Goal: Task Accomplishment & Management: Manage account settings

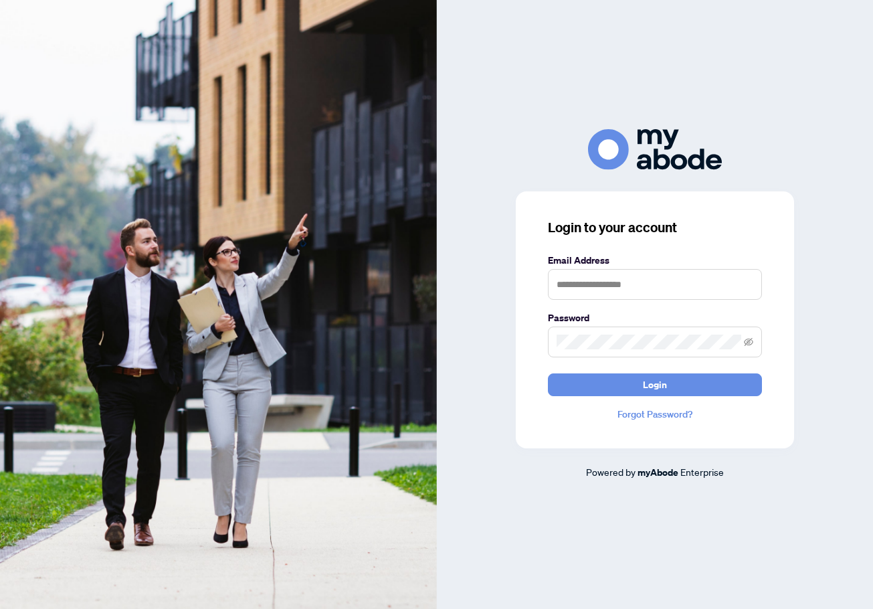
click at [598, 261] on label "Email Address" at bounding box center [655, 260] width 214 height 15
click at [597, 282] on input "text" at bounding box center [655, 284] width 214 height 31
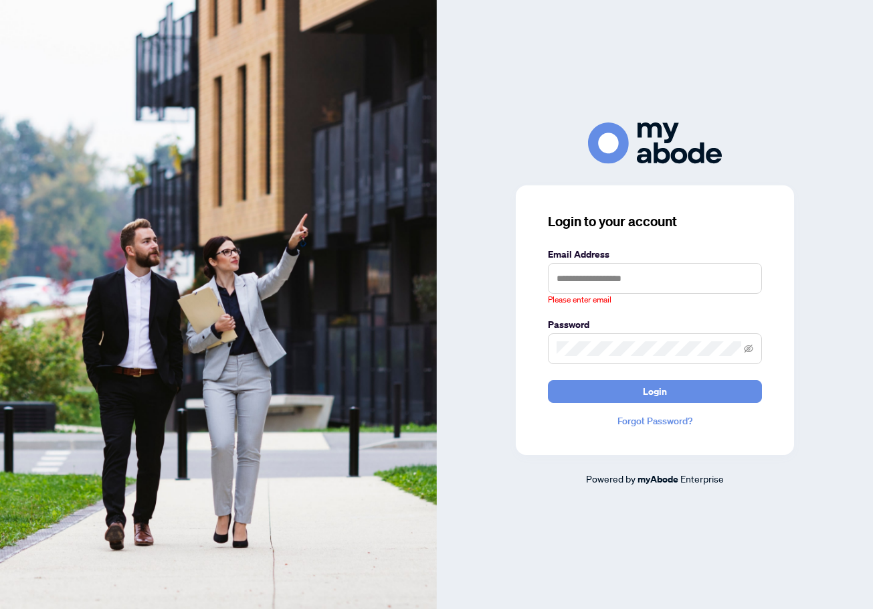
click at [240, 44] on keeper-draggable-element at bounding box center [123, 96] width 233 height 167
type input "**********"
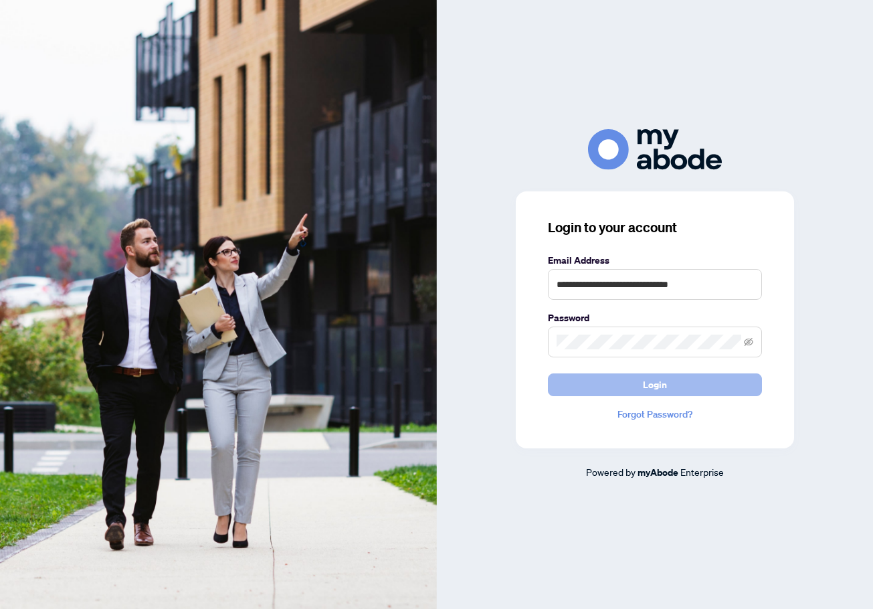
click at [650, 377] on span "Login" at bounding box center [655, 384] width 24 height 21
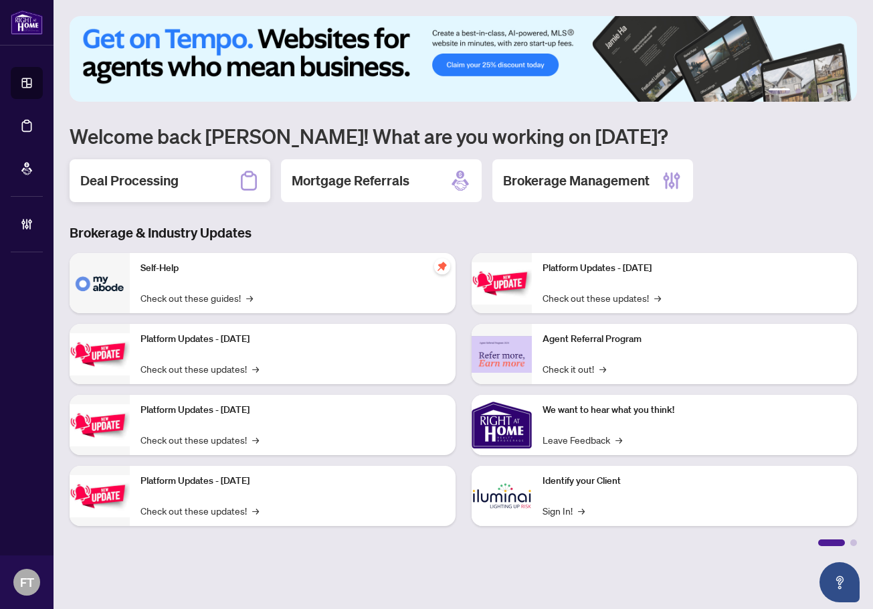
click at [187, 184] on div "Deal Processing" at bounding box center [170, 180] width 201 height 43
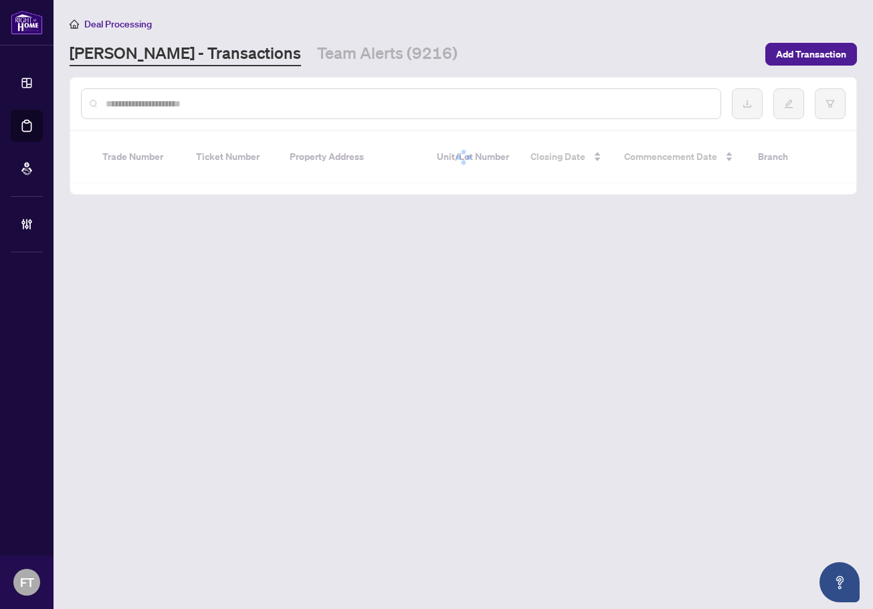
click at [220, 100] on input "text" at bounding box center [408, 103] width 604 height 15
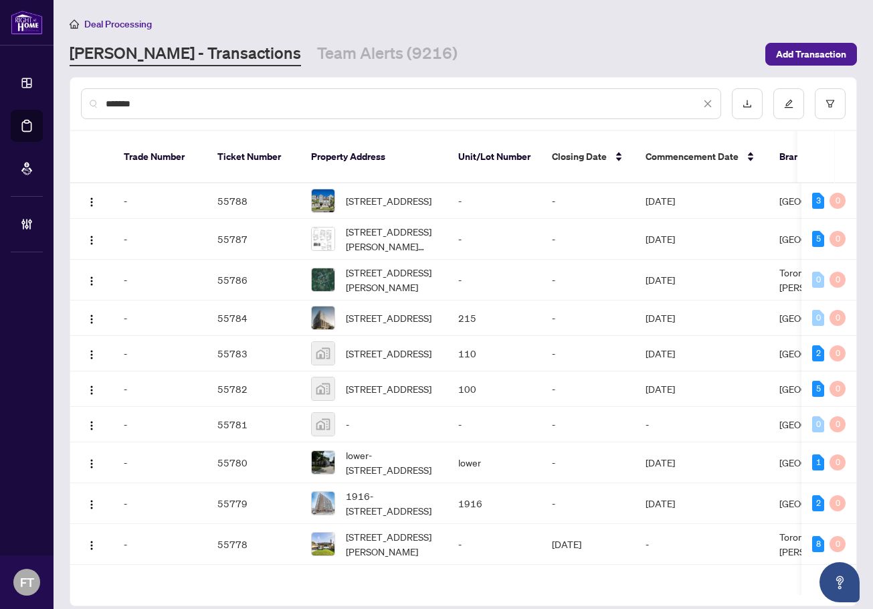
type input "*******"
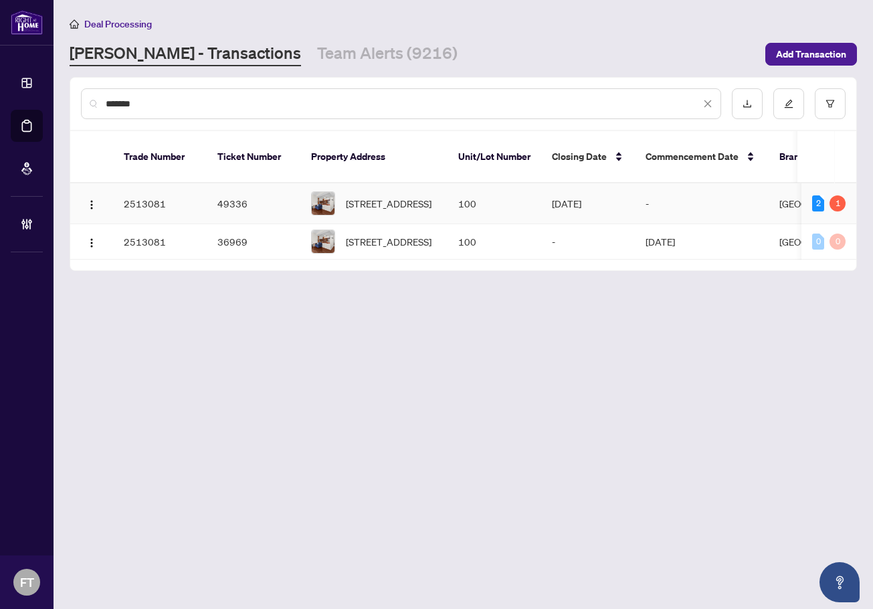
click at [472, 189] on td "100" at bounding box center [495, 203] width 94 height 41
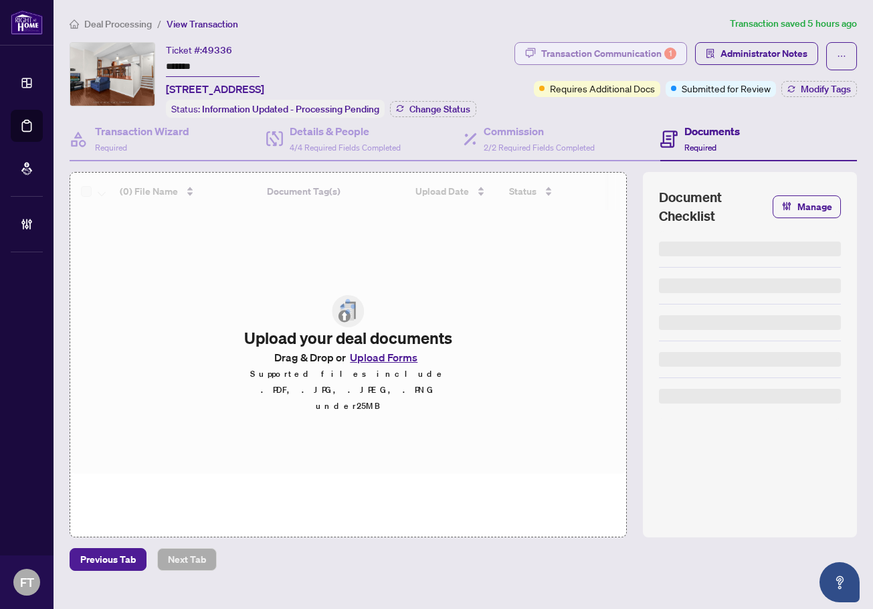
click at [653, 48] on div "Transaction Communication 1" at bounding box center [608, 53] width 135 height 21
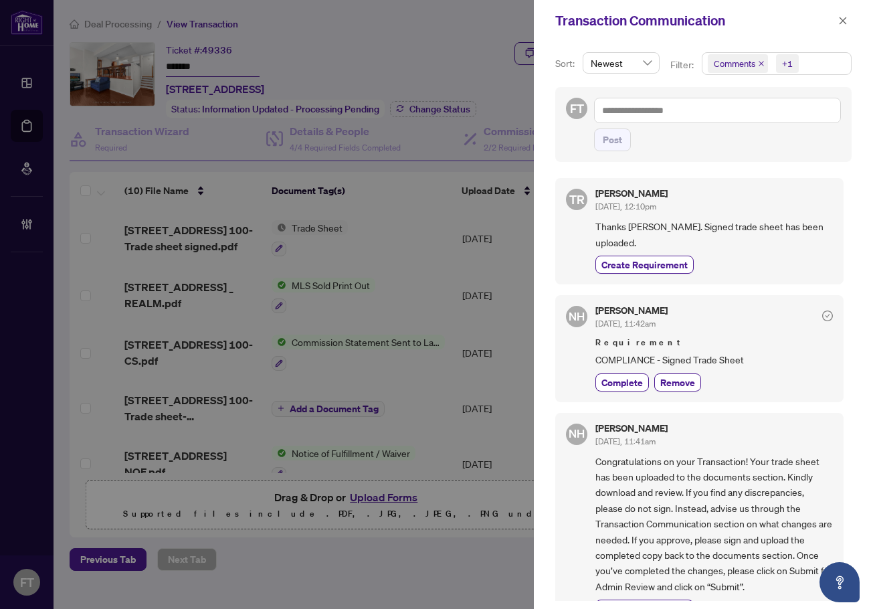
click at [804, 70] on span "Comments +1" at bounding box center [777, 63] width 149 height 21
click at [752, 115] on span "Comments" at bounding box center [752, 119] width 46 height 12
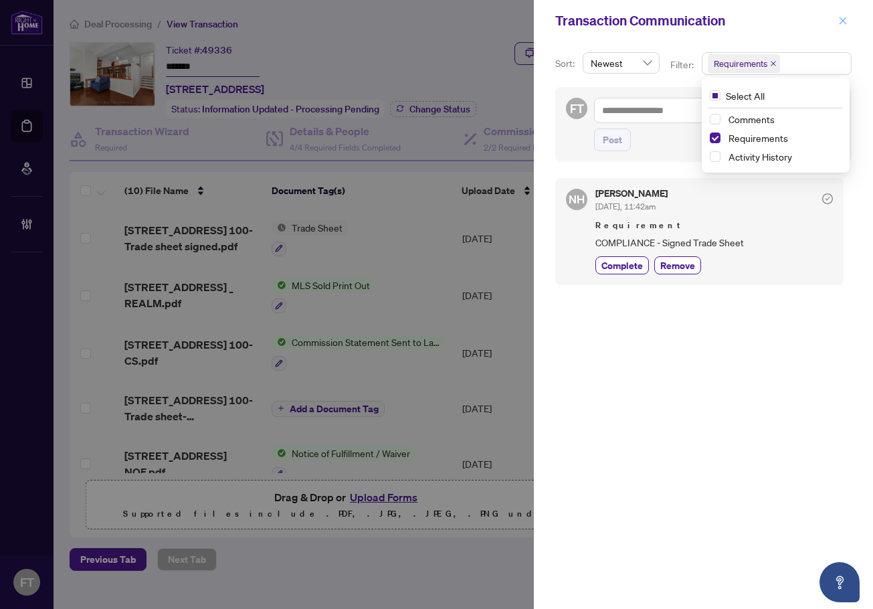
click at [844, 19] on icon "close" at bounding box center [843, 20] width 9 height 9
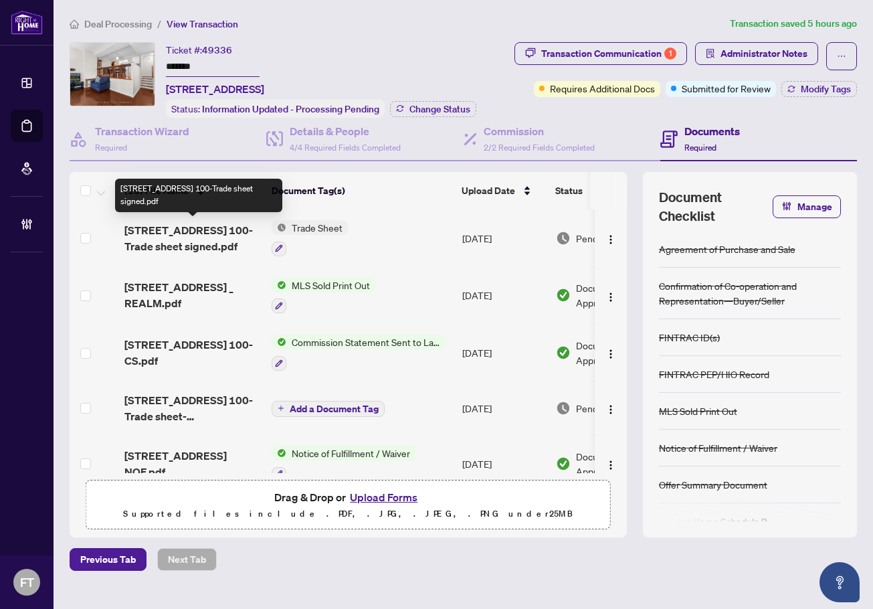
click at [161, 237] on span "[STREET_ADDRESS] 100-Trade sheet signed.pdf" at bounding box center [192, 238] width 137 height 32
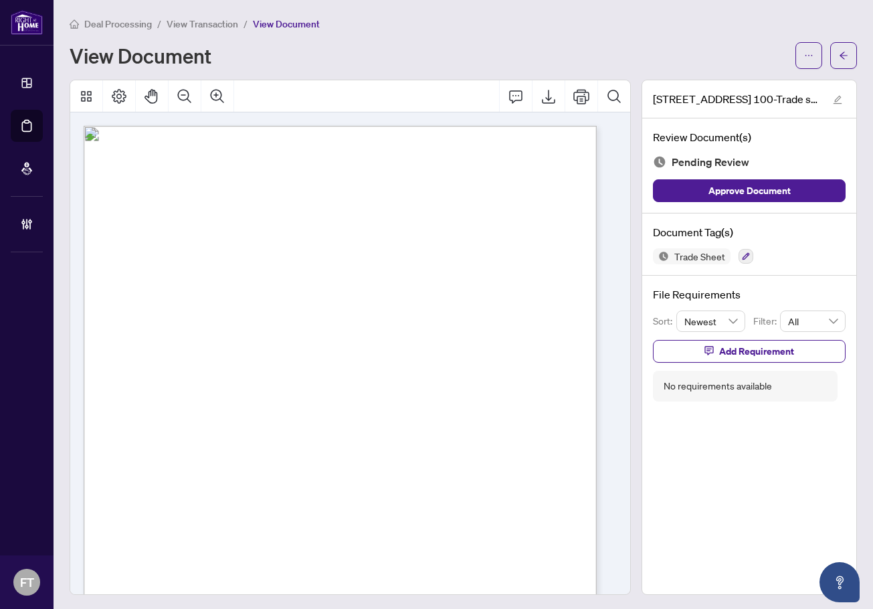
click at [330, 315] on span "Bank Draft BB04942" at bounding box center [329, 315] width 51 height 5
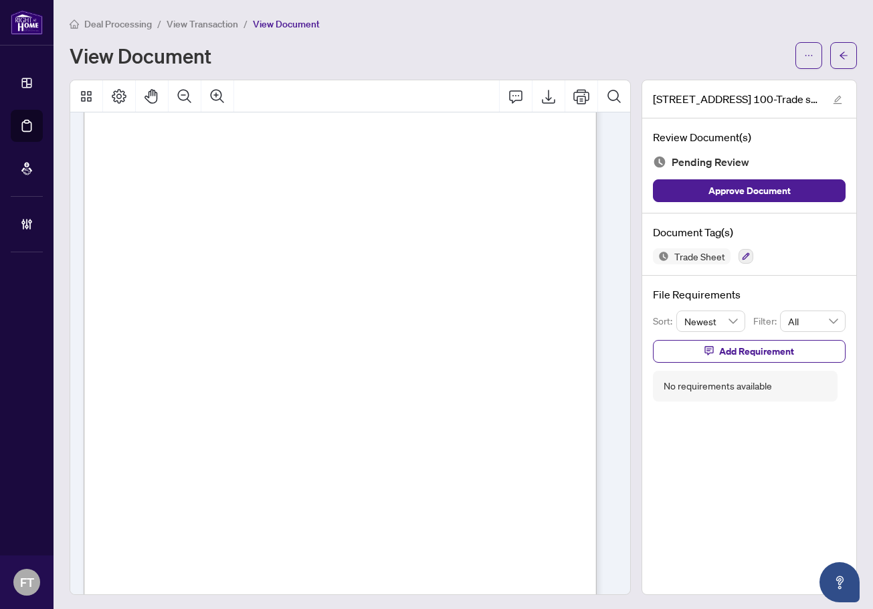
scroll to position [201, 0]
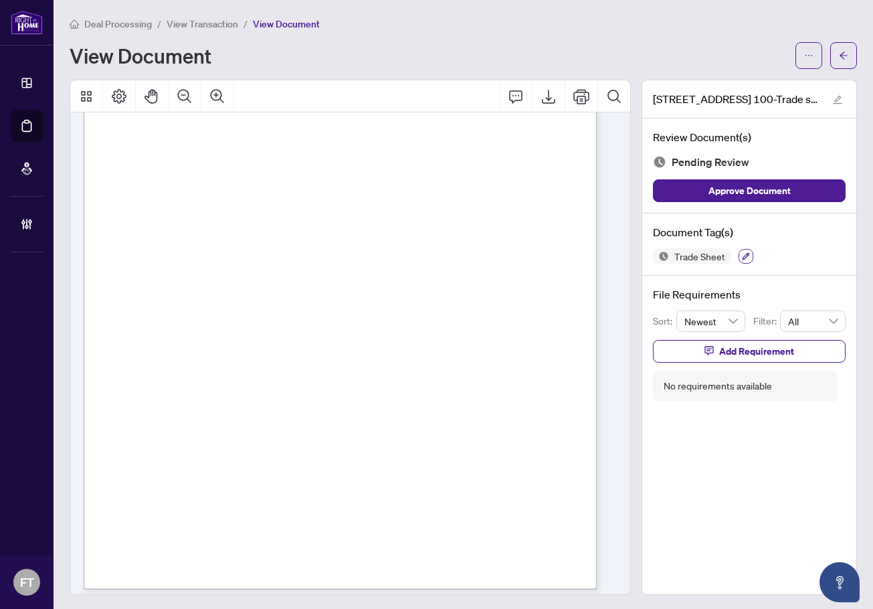
click at [739, 252] on button "button" at bounding box center [746, 256] width 15 height 15
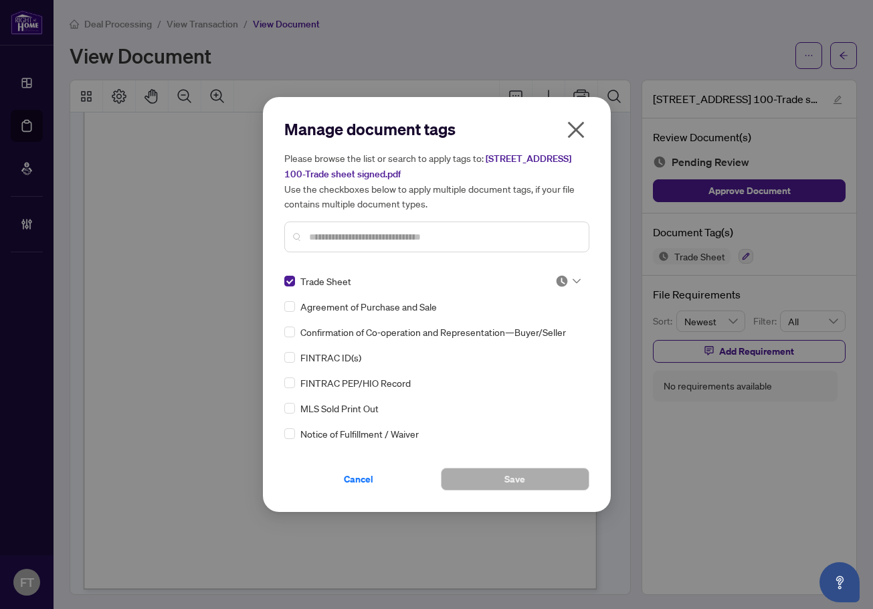
click at [557, 281] on img at bounding box center [562, 280] width 13 height 13
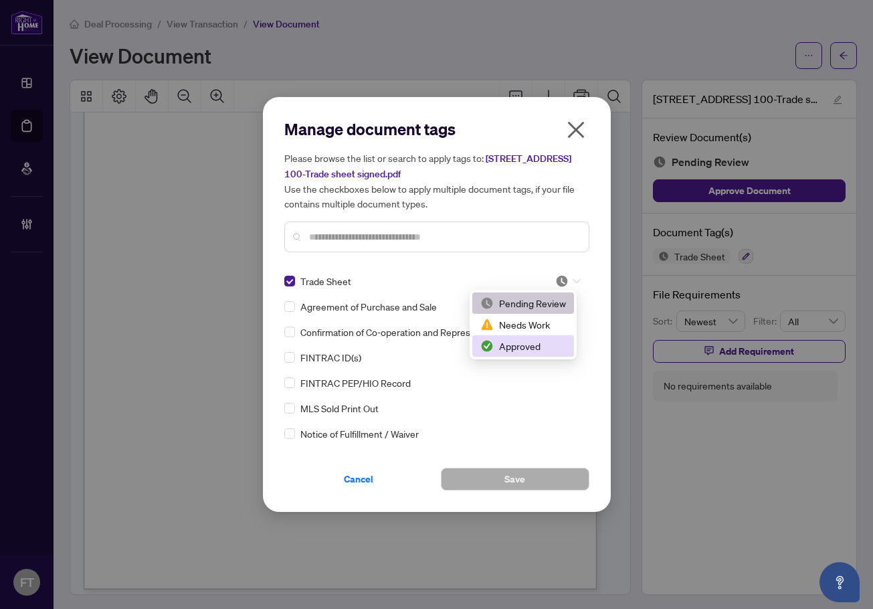
drag, startPoint x: 525, startPoint y: 330, endPoint x: 517, endPoint y: 354, distance: 25.4
click at [517, 354] on div "Pending Review Needs Work Approved" at bounding box center [524, 324] width 102 height 64
click at [523, 347] on div "Approved" at bounding box center [524, 346] width 86 height 15
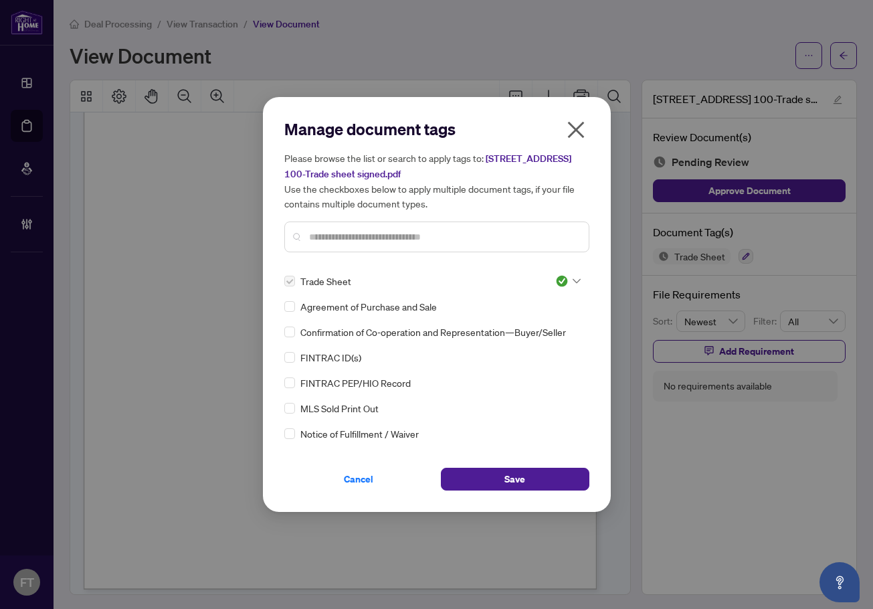
click at [412, 235] on input "text" at bounding box center [443, 237] width 269 height 15
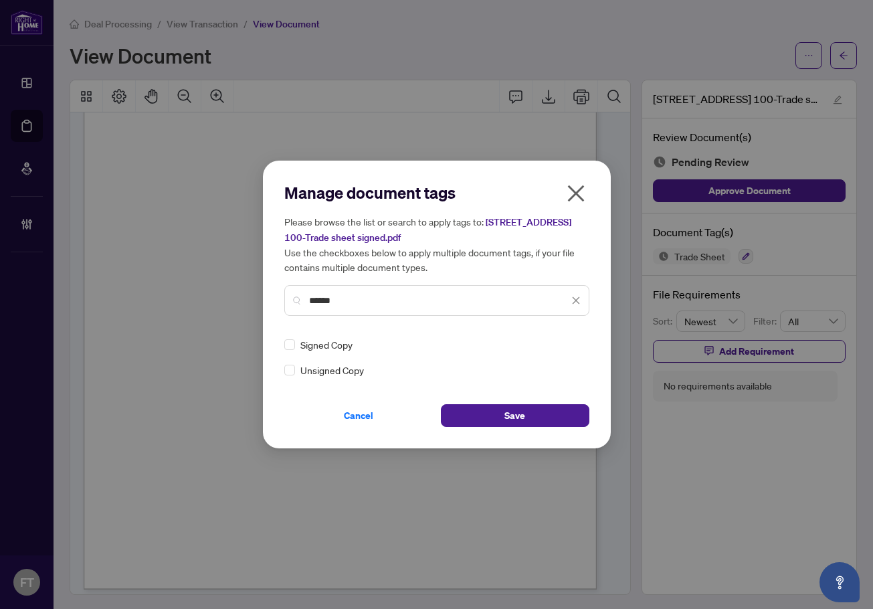
type input "******"
click at [564, 343] on img at bounding box center [562, 344] width 13 height 13
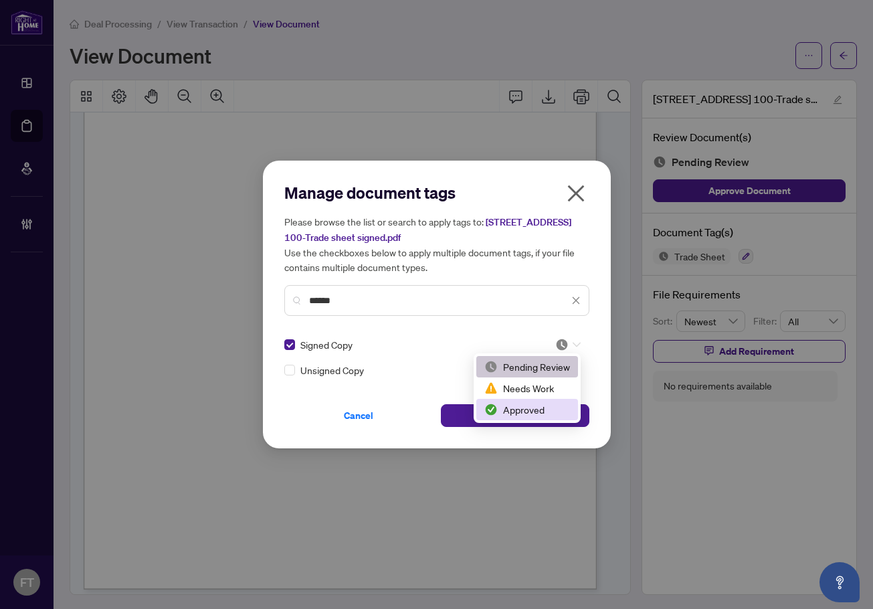
click at [525, 408] on div "Approved" at bounding box center [528, 409] width 86 height 15
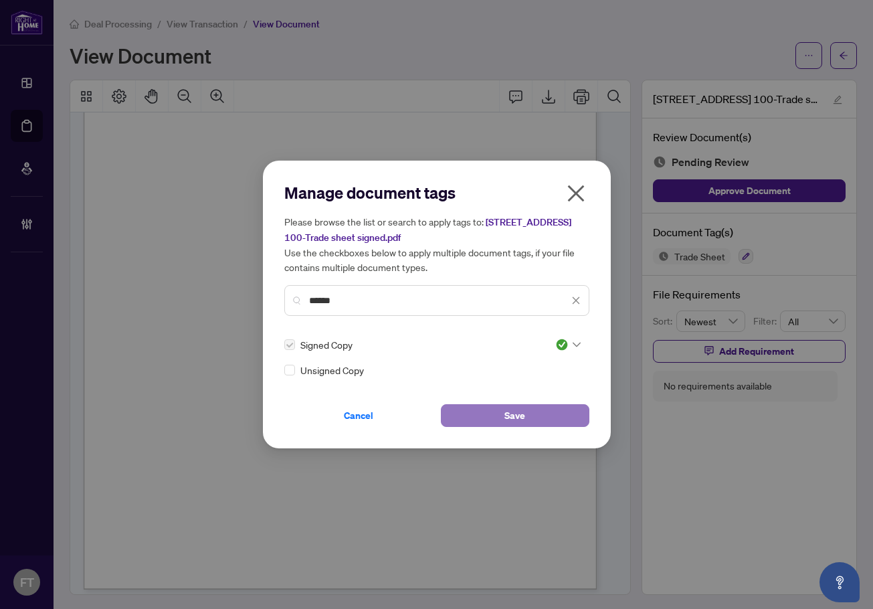
click at [482, 406] on button "Save" at bounding box center [515, 415] width 149 height 23
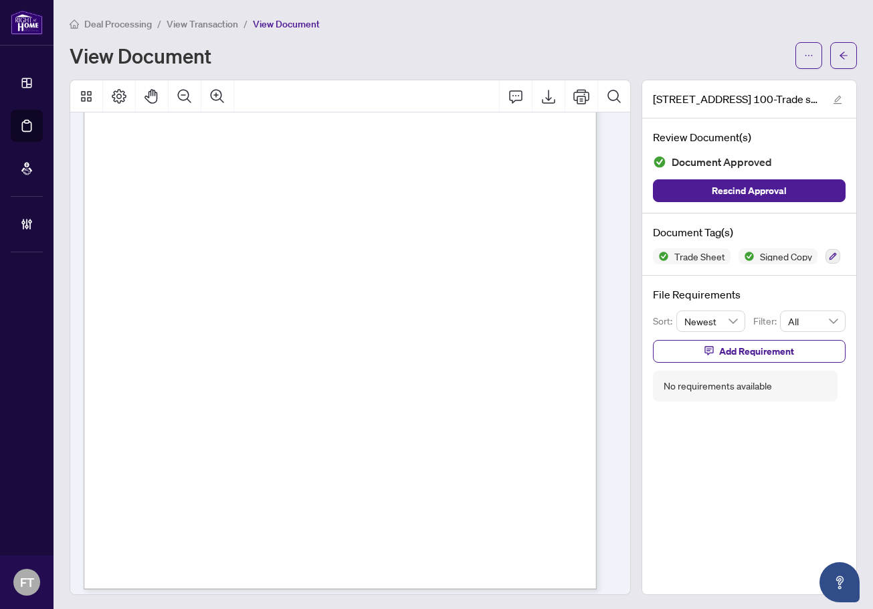
drag, startPoint x: 732, startPoint y: 529, endPoint x: 701, endPoint y: 502, distance: 40.3
click at [732, 529] on div "[STREET_ADDRESS] 100-Trade sheet signed.pdf Review Document(s) Document Approve…" at bounding box center [750, 337] width 216 height 515
click at [464, 347] on div "Right at Home Realty 2513081 [STREET_ADDRESS] Property: Type: RESIDENTIAL Class…" at bounding box center [405, 341] width 643 height 833
click at [193, 24] on span "View Transaction" at bounding box center [203, 24] width 72 height 12
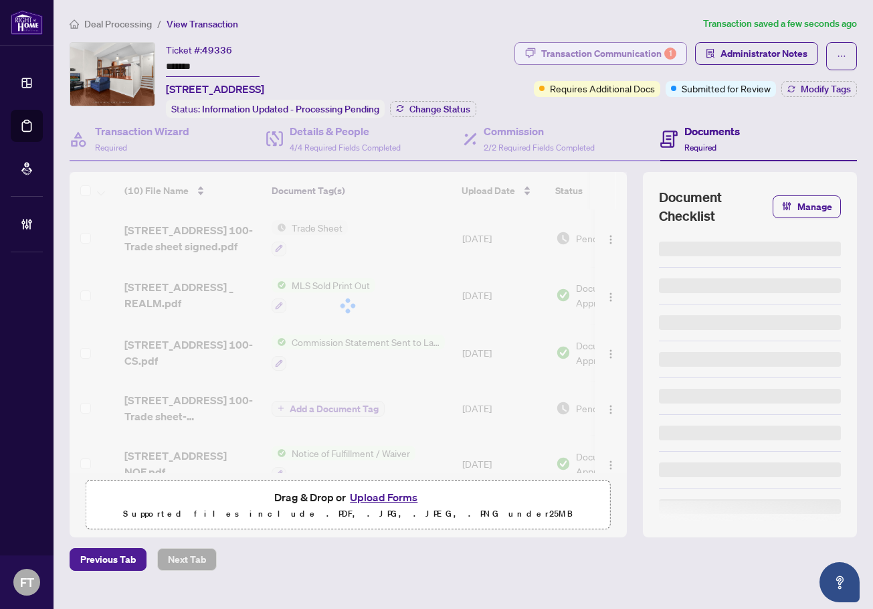
click at [612, 53] on div "Transaction Communication 1" at bounding box center [608, 53] width 135 height 21
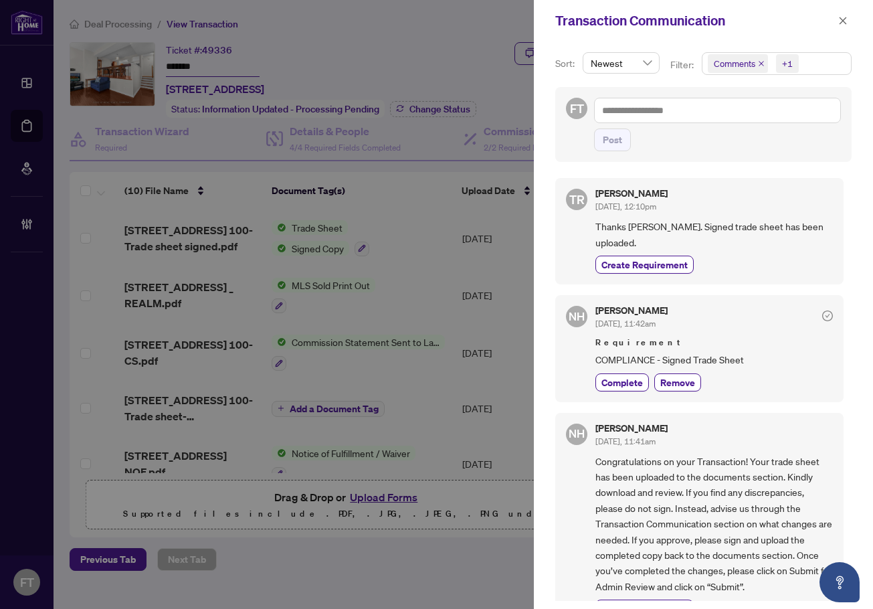
click at [803, 72] on span "Comments +1" at bounding box center [777, 63] width 149 height 21
click at [754, 110] on div "Select All Comments Requirements Activity History" at bounding box center [776, 125] width 143 height 84
click at [746, 118] on span "Comments" at bounding box center [752, 119] width 46 height 12
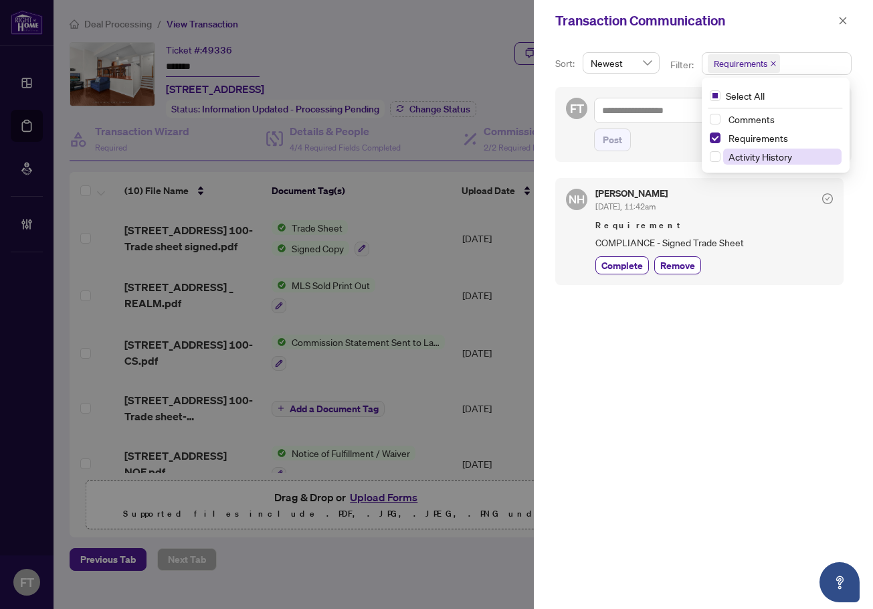
click at [739, 157] on span "Activity History" at bounding box center [761, 157] width 64 height 12
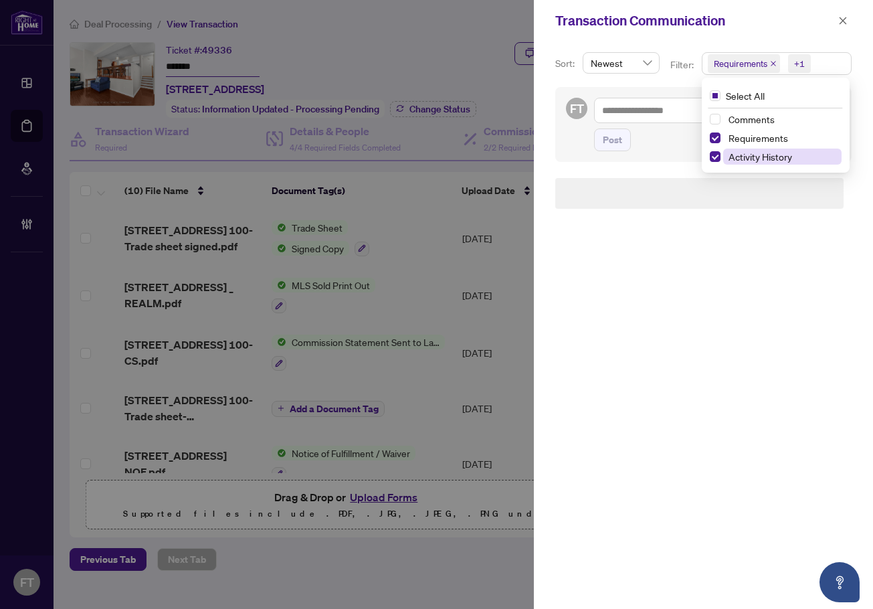
click at [739, 157] on span "Activity History" at bounding box center [761, 157] width 64 height 12
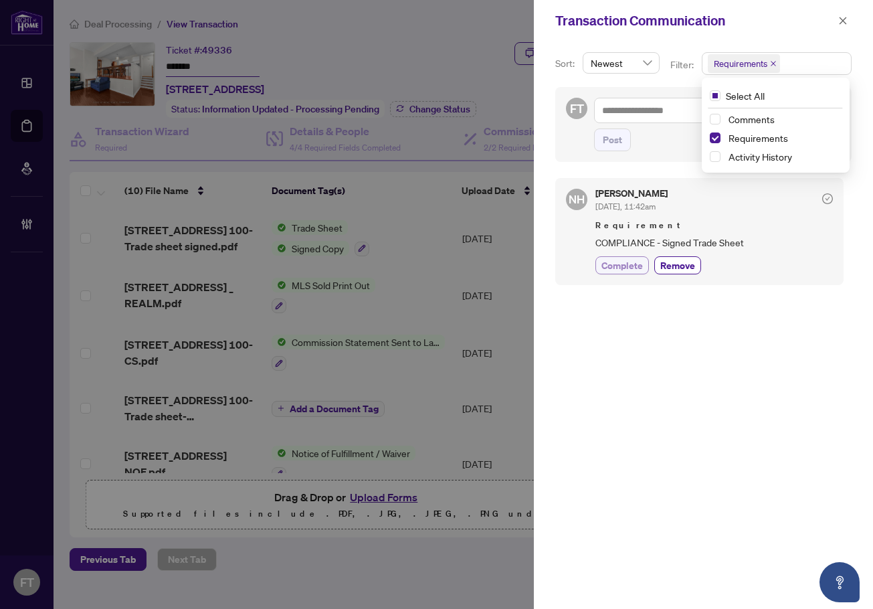
click at [606, 272] on span "Complete" at bounding box center [622, 265] width 41 height 14
drag, startPoint x: 730, startPoint y: 447, endPoint x: 798, endPoint y: 268, distance: 191.7
click at [731, 446] on div "NH [PERSON_NAME] [DATE], 11:42am Requirement COMPLIANCE - Signed Trade Sheet Co…" at bounding box center [704, 385] width 297 height 431
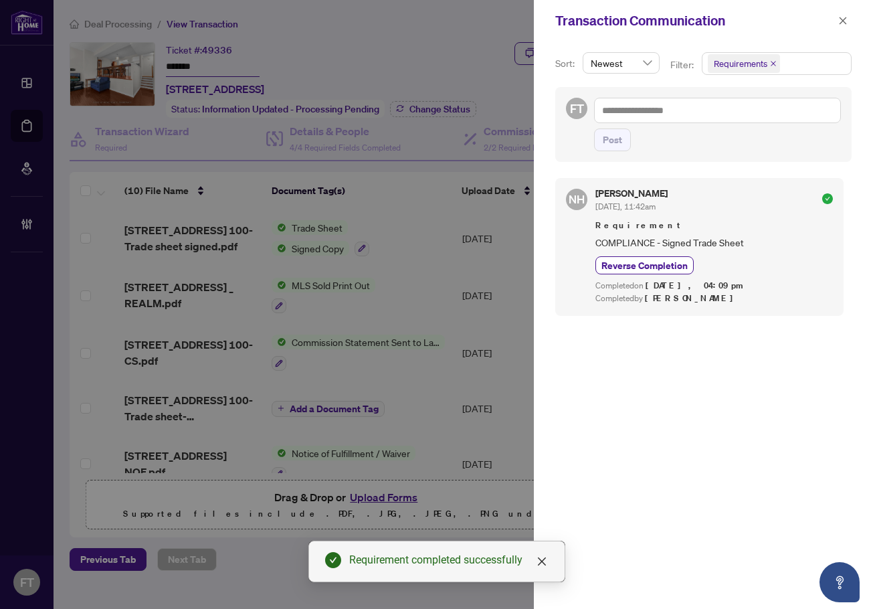
click at [841, 24] on icon "close" at bounding box center [843, 20] width 7 height 7
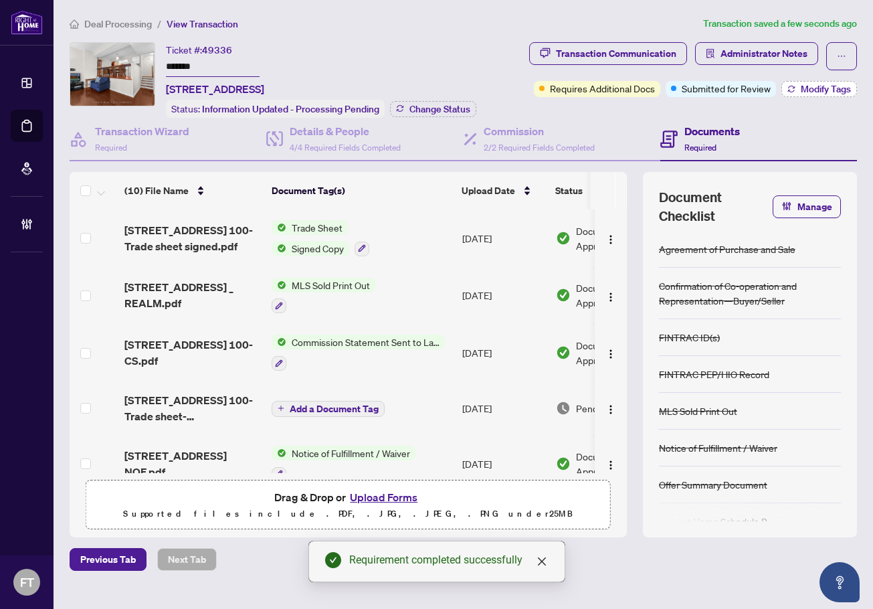
click at [794, 86] on icon "button" at bounding box center [791, 87] width 7 height 3
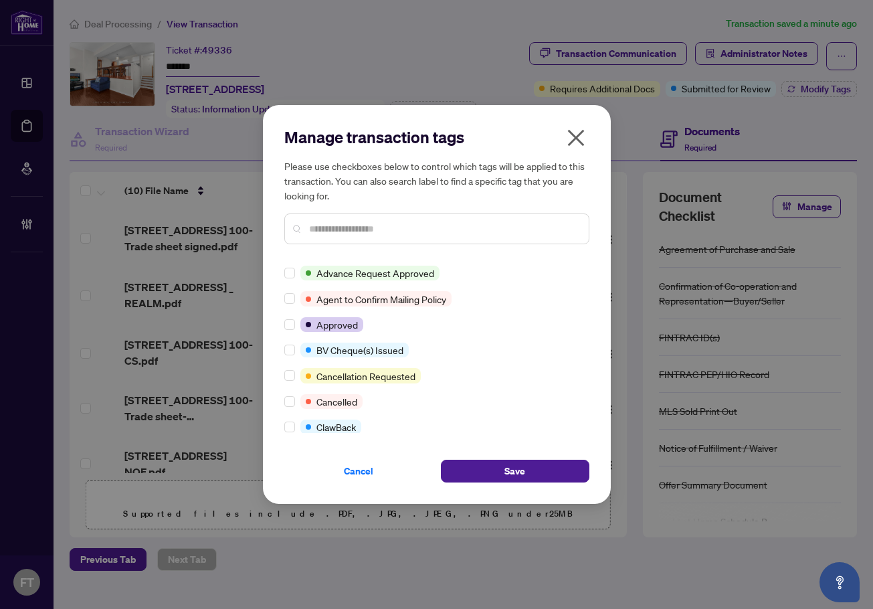
click at [358, 232] on input "text" at bounding box center [443, 229] width 269 height 15
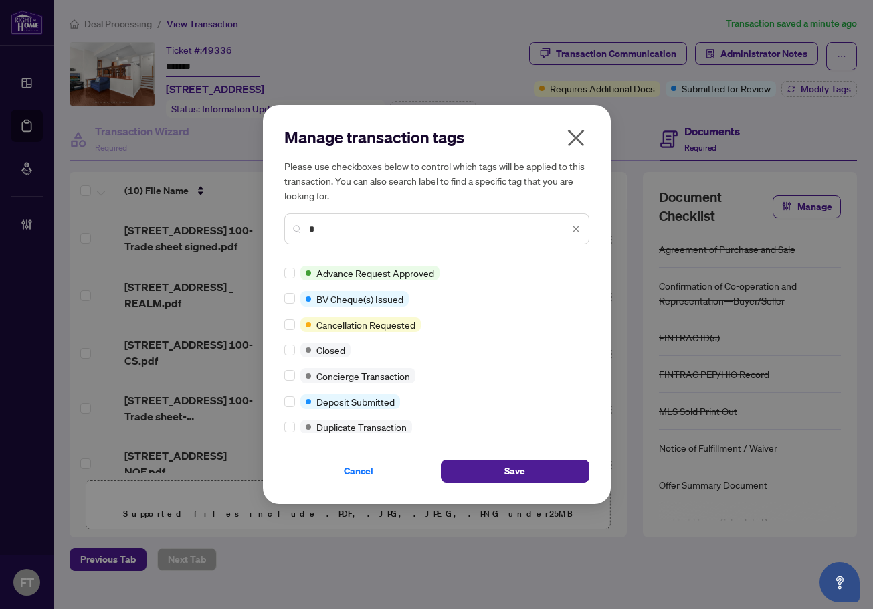
type input "*"
click at [354, 476] on span "Cancel" at bounding box center [358, 470] width 29 height 21
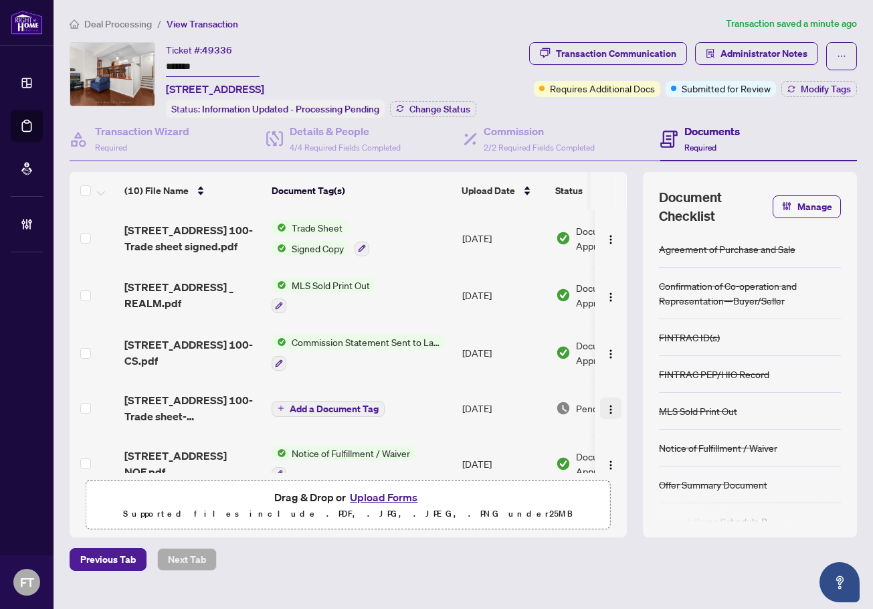
click at [612, 406] on button "button" at bounding box center [610, 408] width 21 height 21
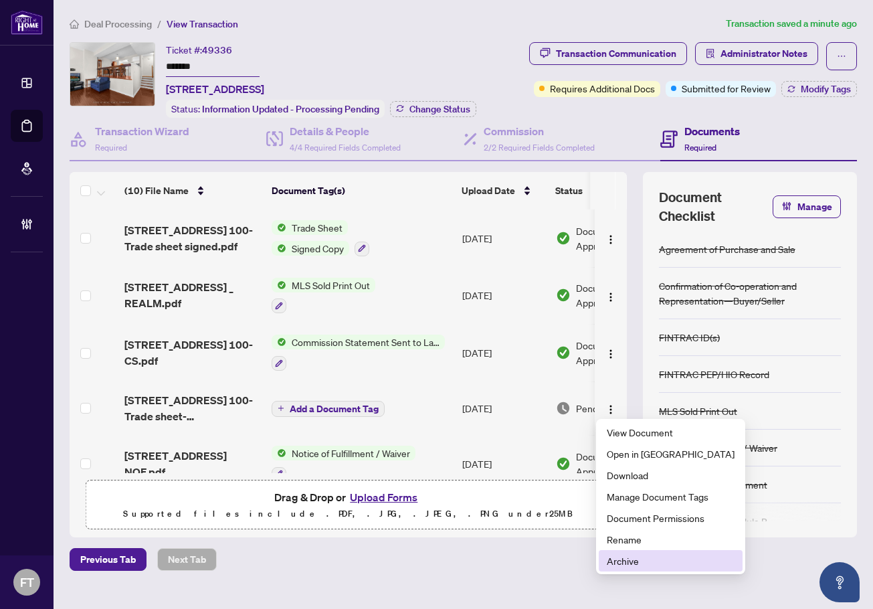
click at [651, 562] on span "Archive" at bounding box center [671, 561] width 128 height 15
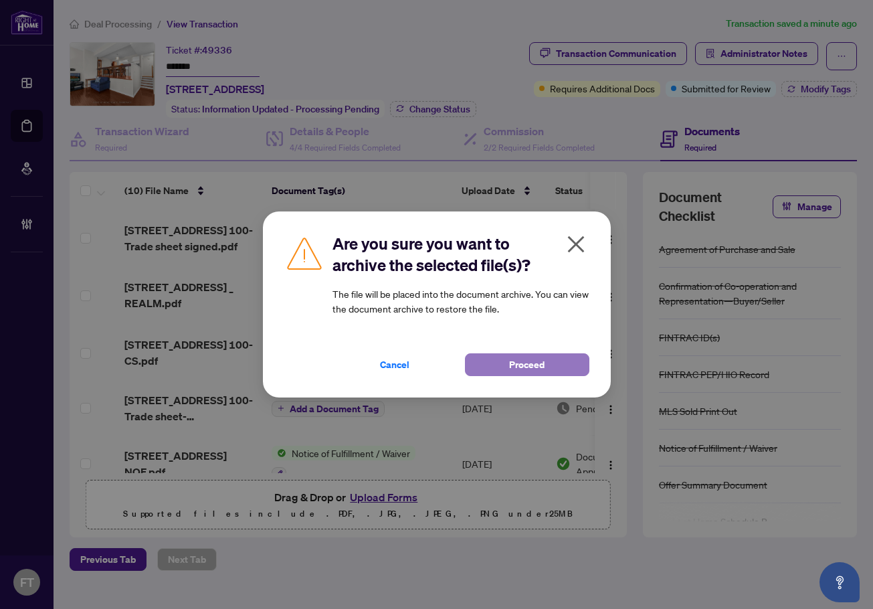
click at [542, 359] on span "Proceed" at bounding box center [526, 364] width 35 height 21
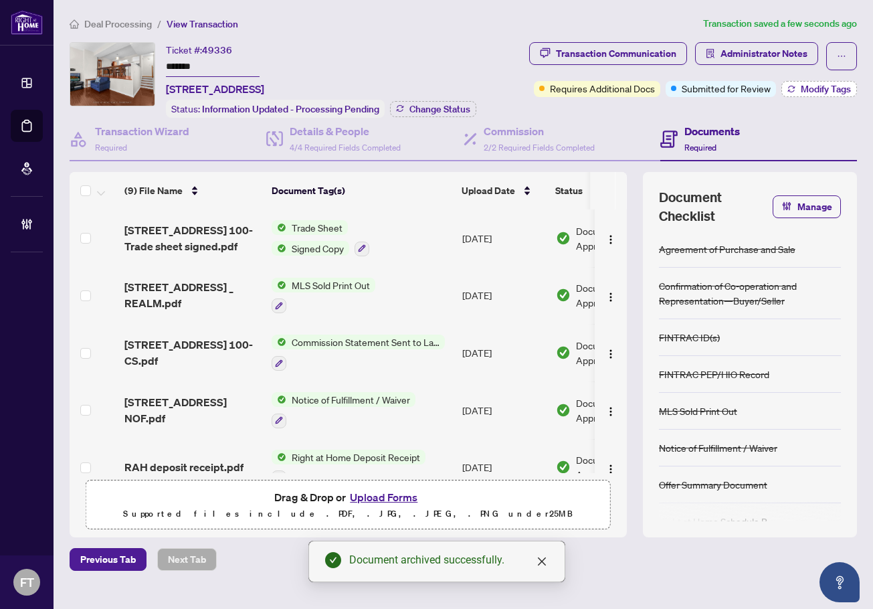
click at [796, 90] on button "Modify Tags" at bounding box center [820, 89] width 76 height 16
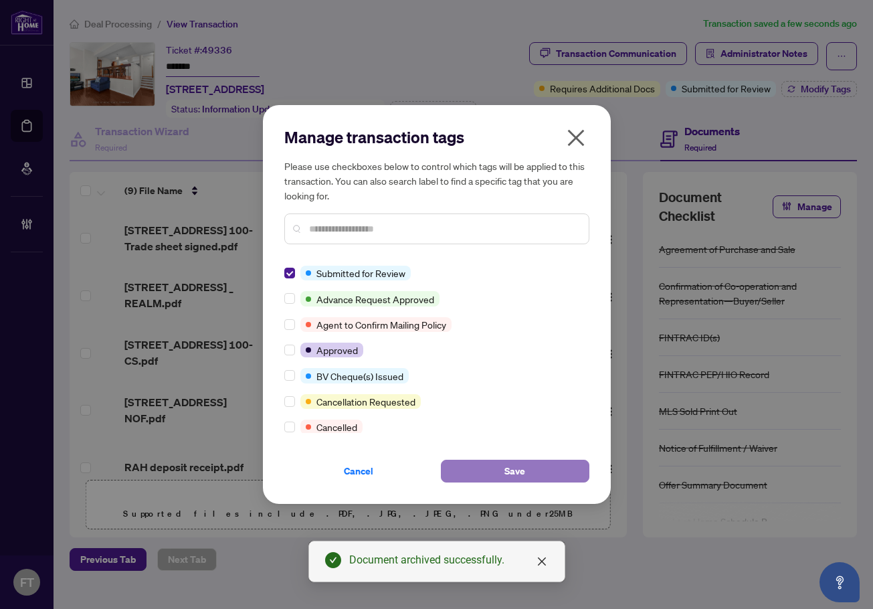
click at [484, 460] on button "Save" at bounding box center [515, 471] width 149 height 23
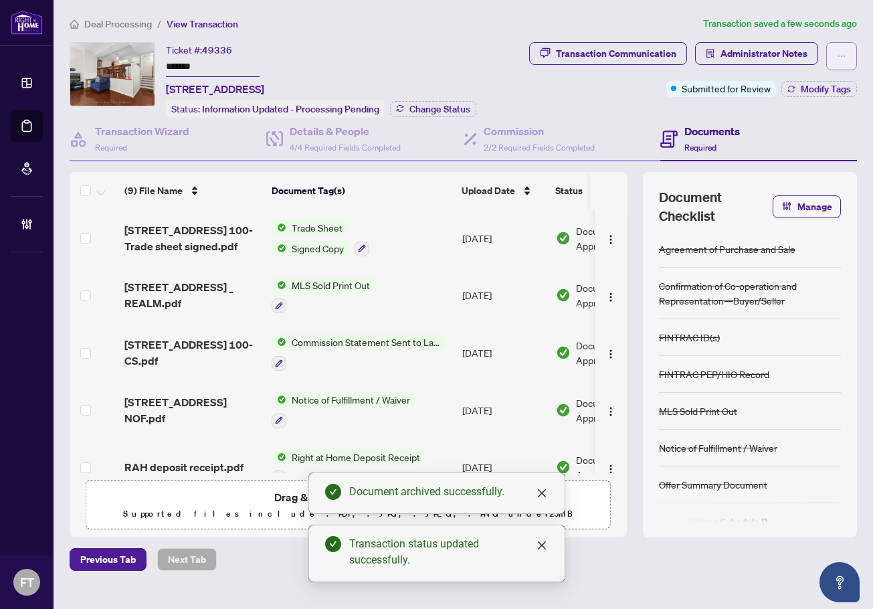
click at [839, 49] on span "button" at bounding box center [841, 56] width 9 height 21
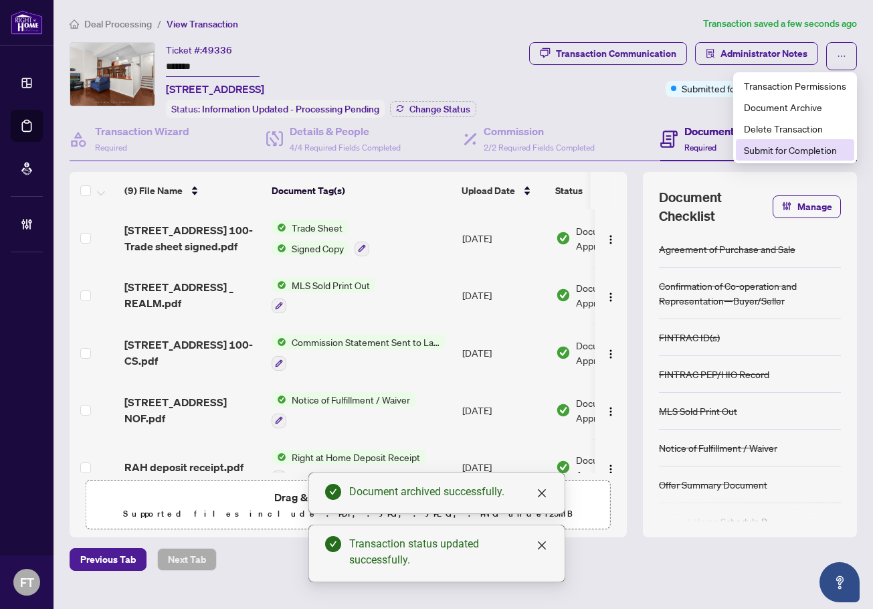
click at [786, 147] on span "Submit for Completion" at bounding box center [795, 150] width 102 height 15
type textarea "**********"
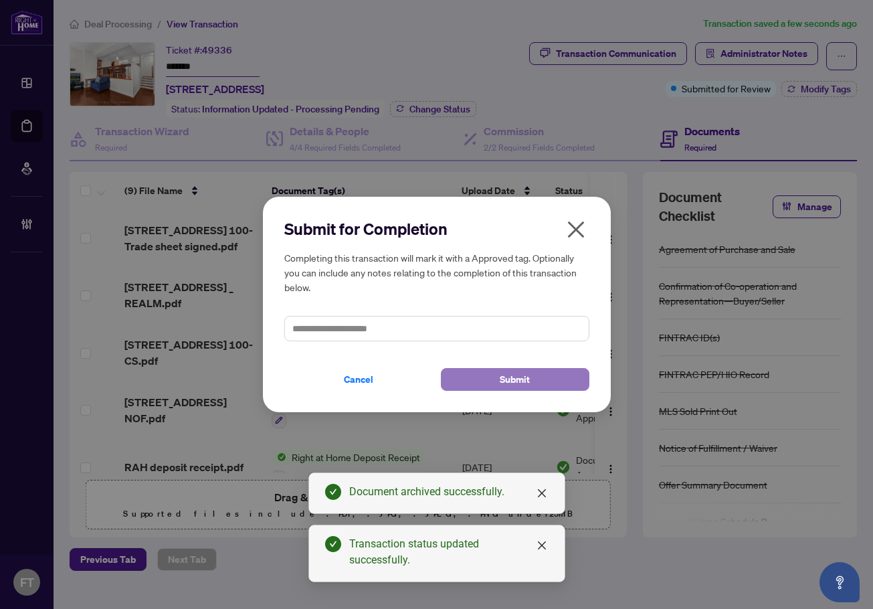
click at [549, 380] on button "Submit" at bounding box center [515, 379] width 149 height 23
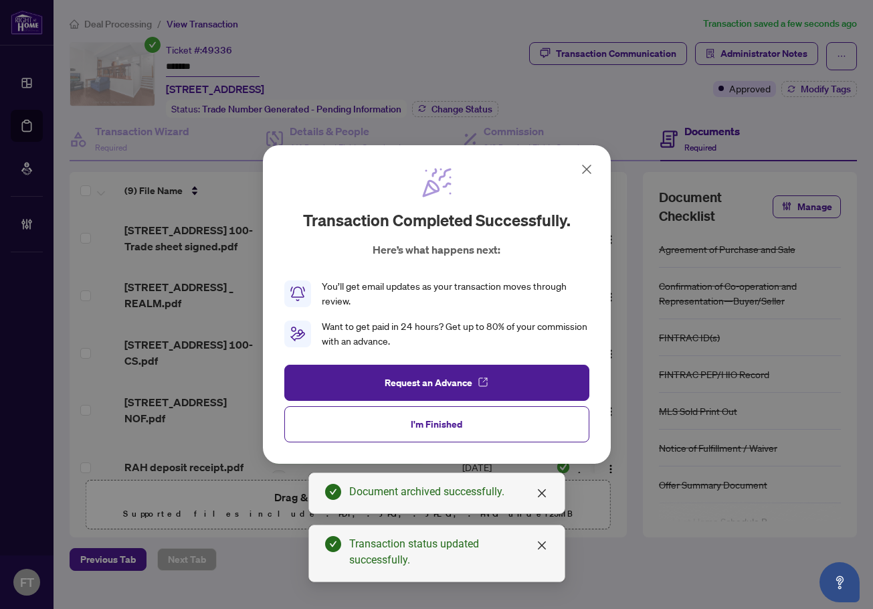
drag, startPoint x: 473, startPoint y: 167, endPoint x: 600, endPoint y: 166, distance: 127.2
click at [475, 167] on div "Transaction completed successfully. Here’s what happens next: You’ll get email …" at bounding box center [436, 258] width 305 height 182
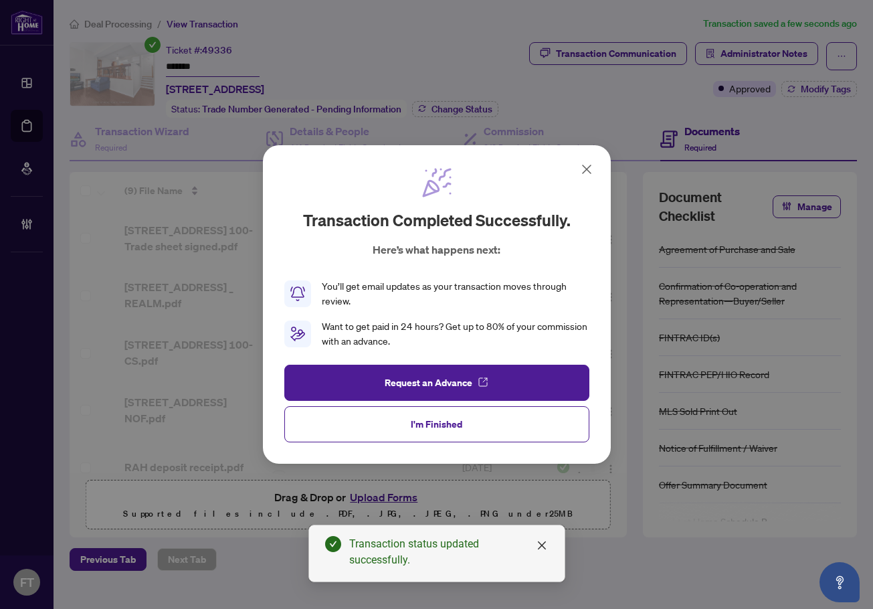
click at [588, 169] on icon at bounding box center [587, 169] width 8 height 8
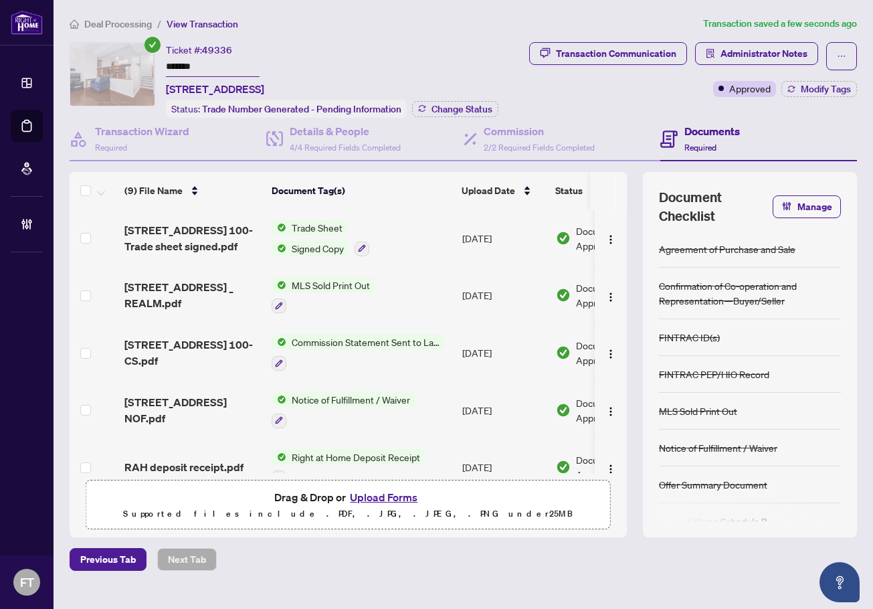
drag, startPoint x: 838, startPoint y: 80, endPoint x: 829, endPoint y: 87, distance: 11.0
click at [830, 87] on button "Modify Tags" at bounding box center [820, 89] width 76 height 16
click at [0, 0] on div "Manage transaction tags Please use checkboxes below to control which tags will …" at bounding box center [0, 0] width 0 height 0
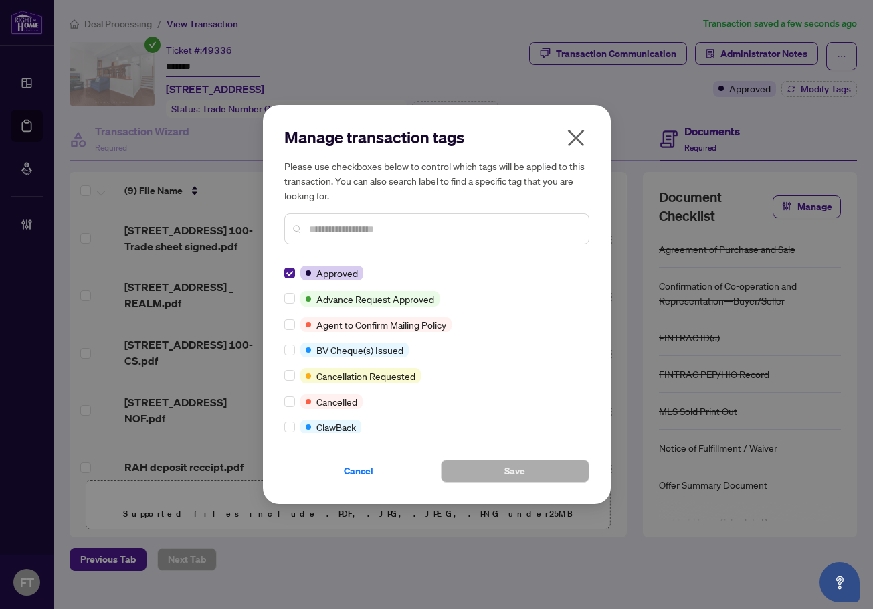
click at [388, 236] on input "text" at bounding box center [443, 229] width 269 height 15
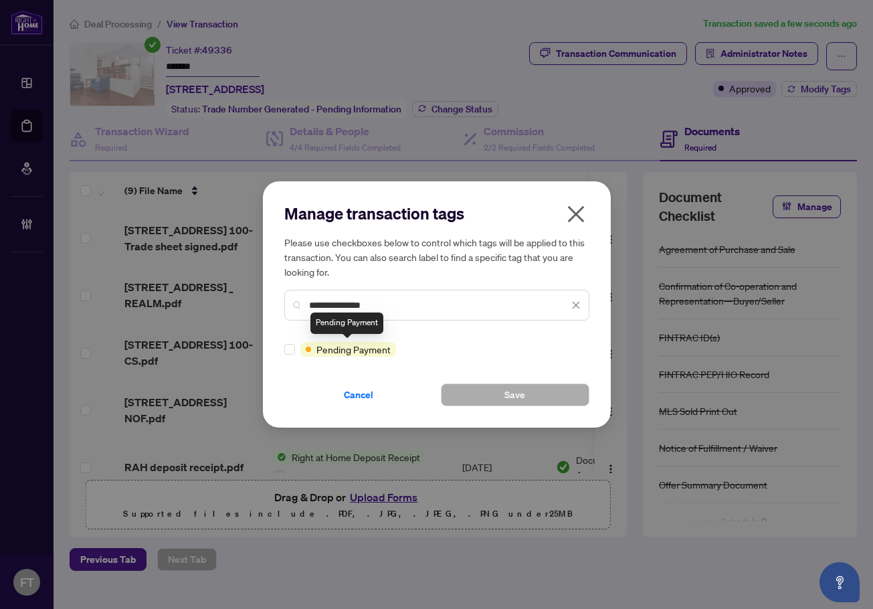
type input "**********"
drag, startPoint x: 281, startPoint y: 357, endPoint x: 283, endPoint y: 347, distance: 10.2
click at [281, 353] on div "**********" at bounding box center [437, 304] width 348 height 246
click at [283, 347] on div "**********" at bounding box center [437, 304] width 348 height 246
click at [493, 386] on button "Save" at bounding box center [515, 395] width 149 height 23
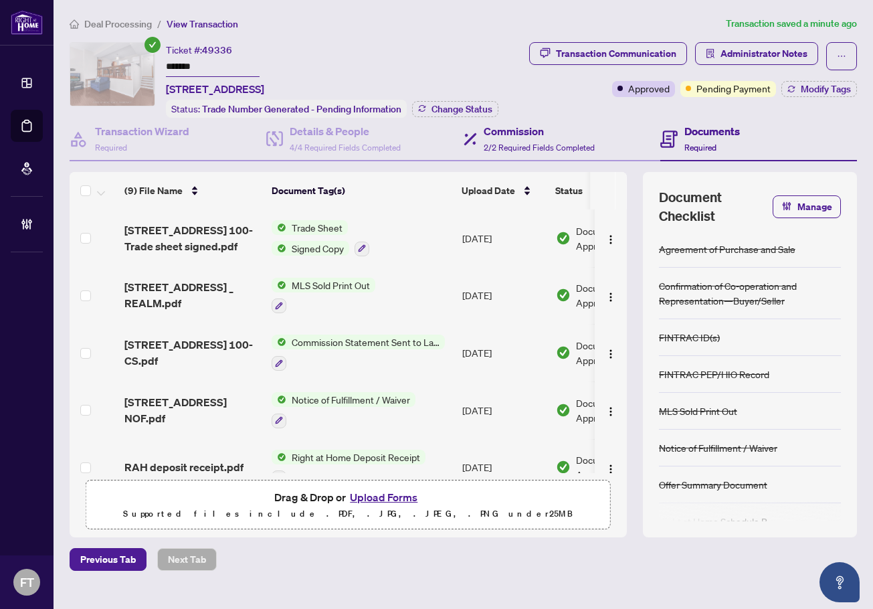
drag, startPoint x: 274, startPoint y: 14, endPoint x: 645, endPoint y: 147, distance: 393.8
click at [274, 14] on main "Deal Processing / View Transaction Transaction saved a minute ago Ticket #: 493…" at bounding box center [464, 304] width 820 height 609
click at [428, 113] on button "Change Status" at bounding box center [455, 109] width 86 height 16
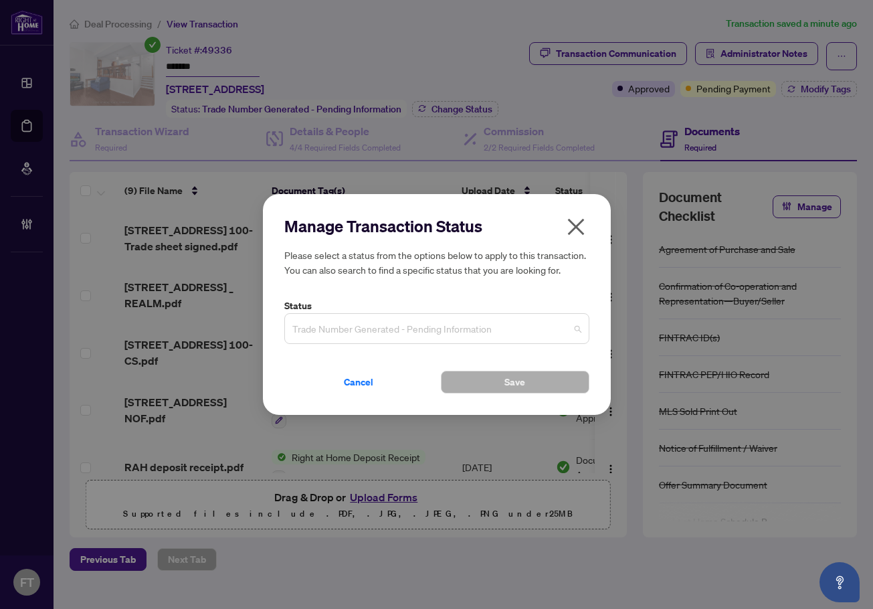
click at [394, 325] on span "Trade Number Generated - Pending Information" at bounding box center [436, 328] width 289 height 25
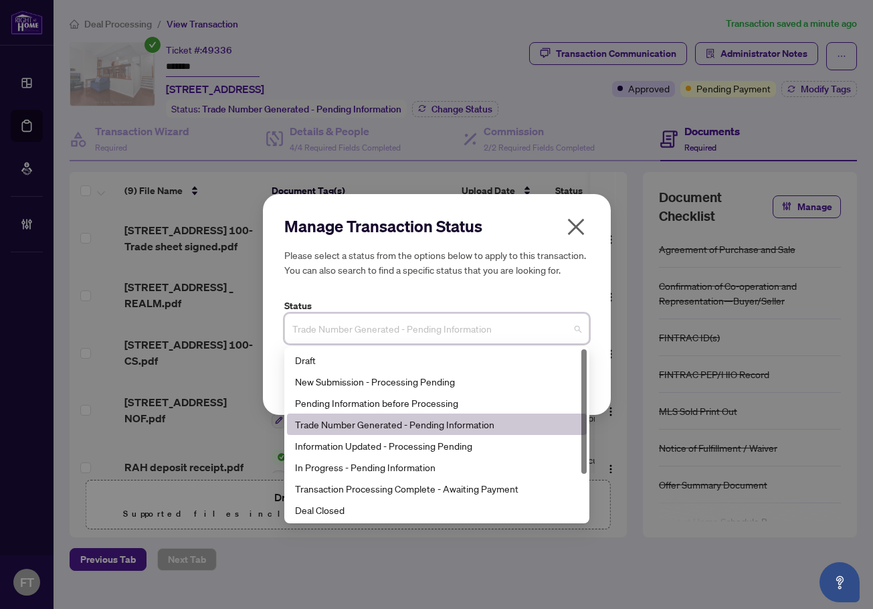
scroll to position [64, 0]
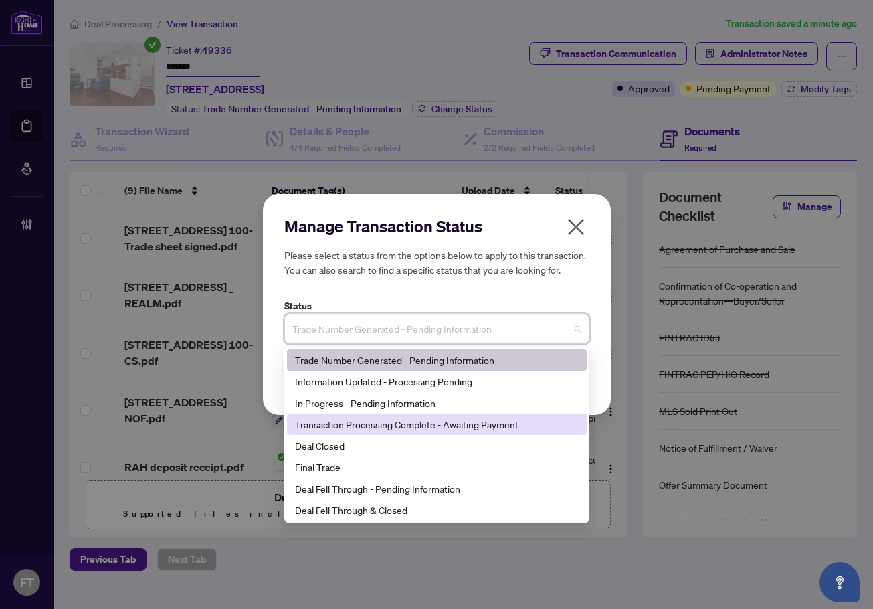
click at [377, 418] on div "Transaction Processing Complete - Awaiting Payment" at bounding box center [437, 424] width 284 height 15
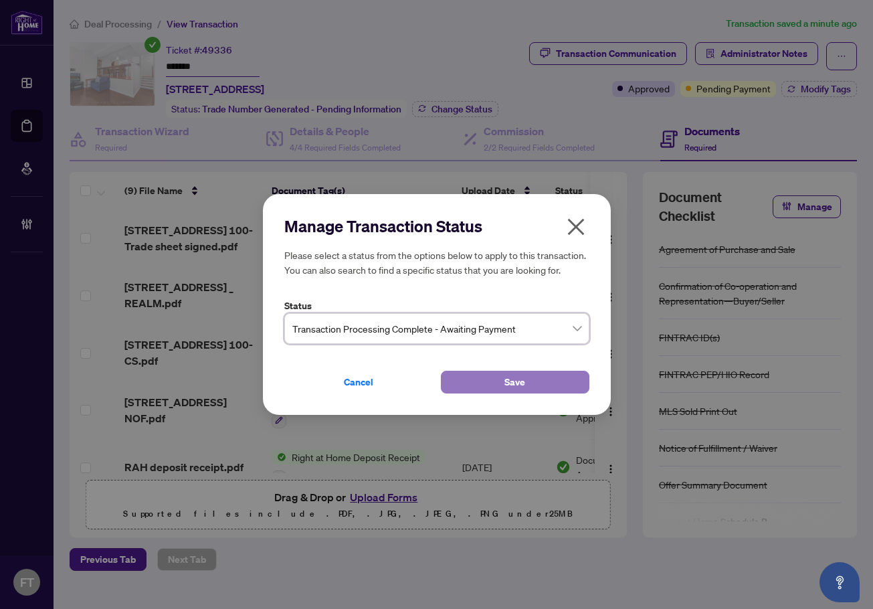
click at [524, 382] on span "Save" at bounding box center [515, 381] width 21 height 21
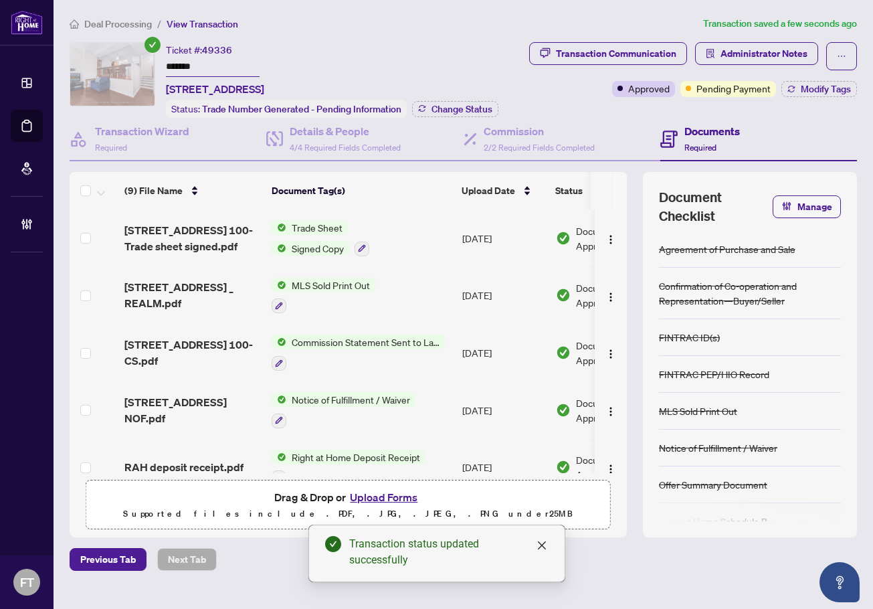
click at [714, 576] on main "Deal Processing / View Transaction Transaction saved a few seconds ago Ticket #…" at bounding box center [464, 304] width 820 height 609
click at [107, 25] on span "Deal Processing" at bounding box center [118, 24] width 68 height 12
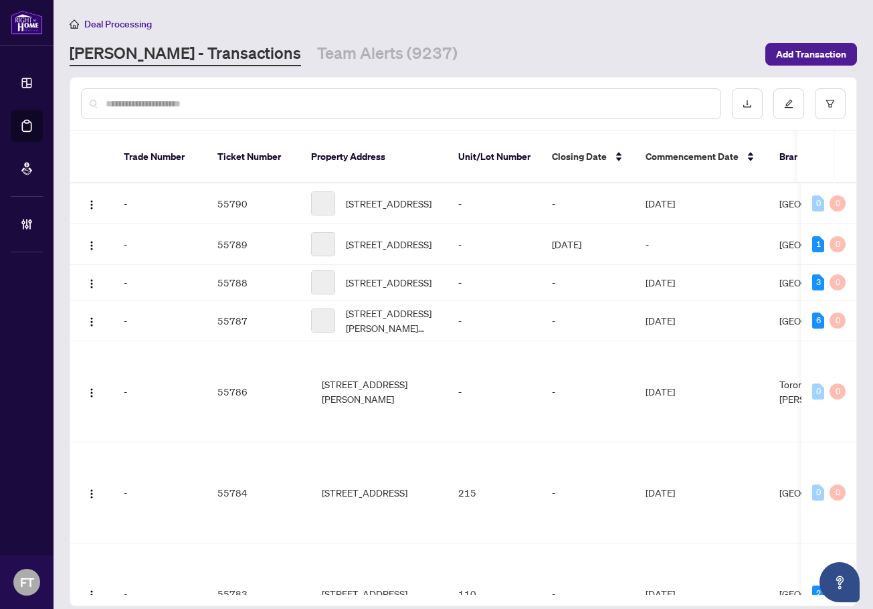
click at [284, 96] on input "text" at bounding box center [408, 103] width 604 height 15
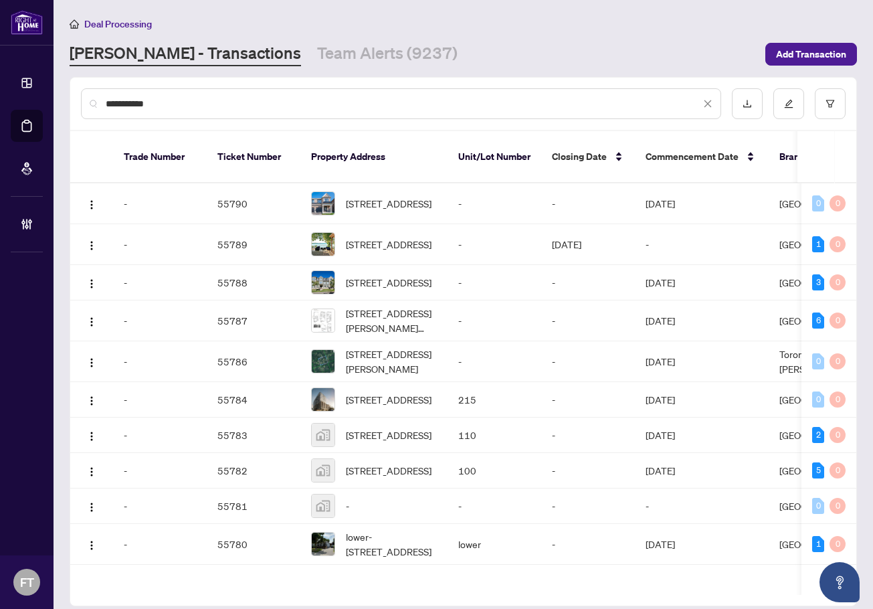
type input "**********"
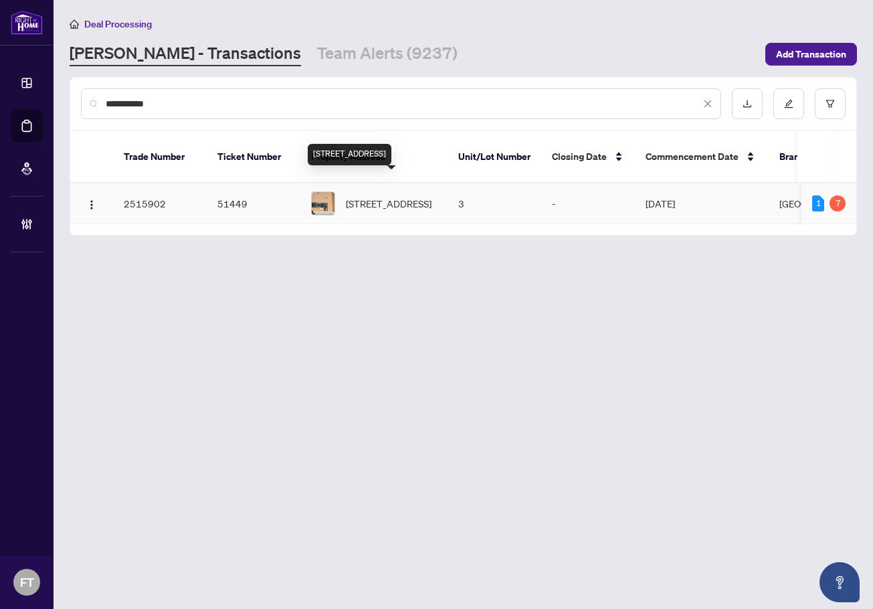
click at [408, 196] on span "[STREET_ADDRESS]" at bounding box center [389, 203] width 86 height 15
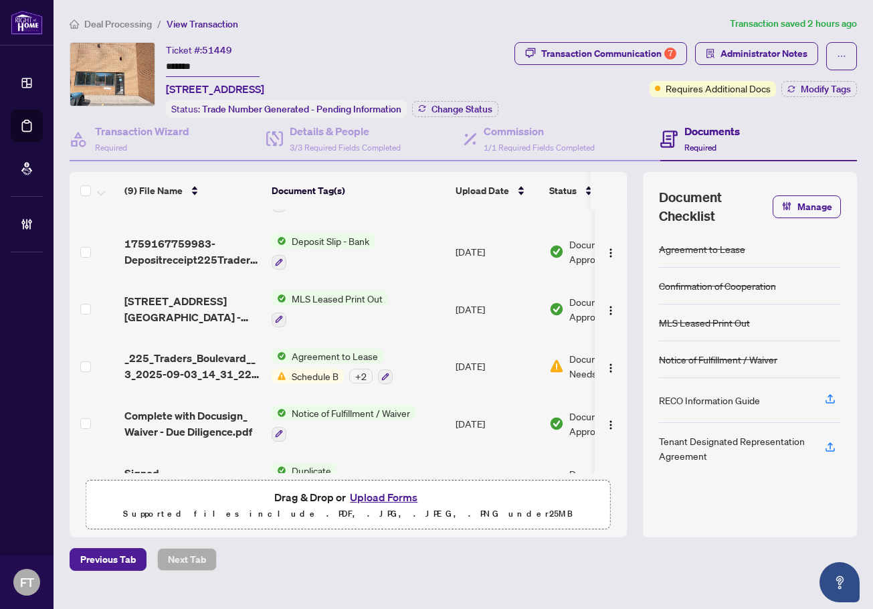
scroll to position [251, 0]
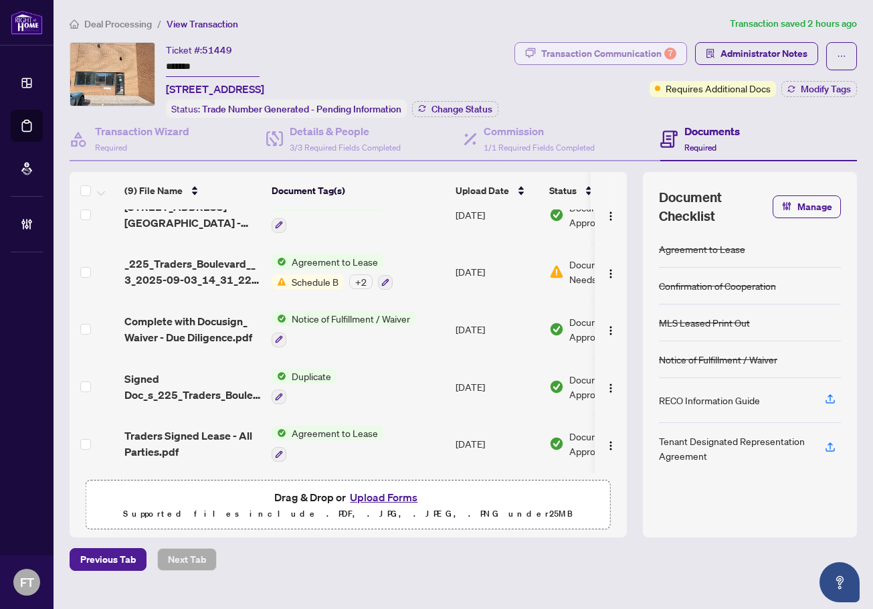
click at [626, 52] on div "Transaction Communication 7" at bounding box center [608, 53] width 135 height 21
type textarea "**********"
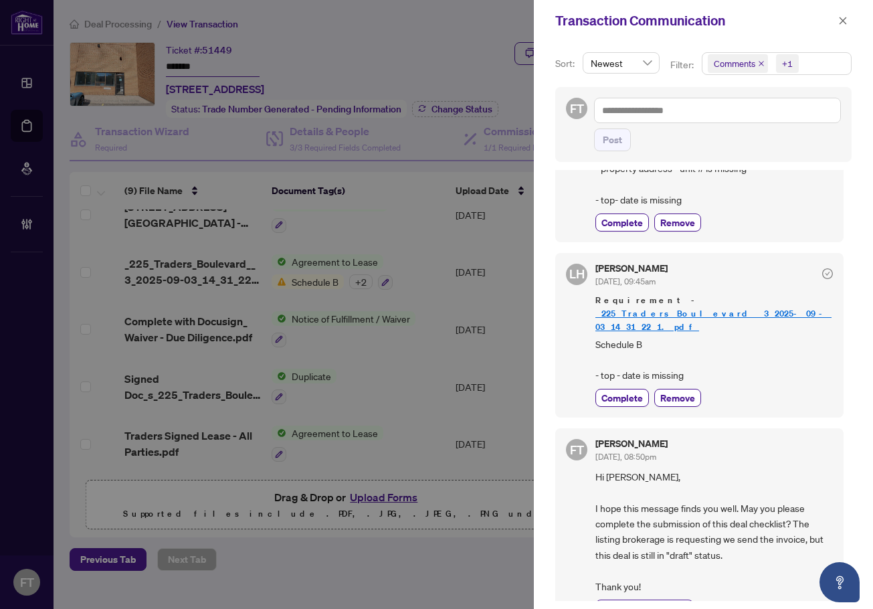
scroll to position [3, 0]
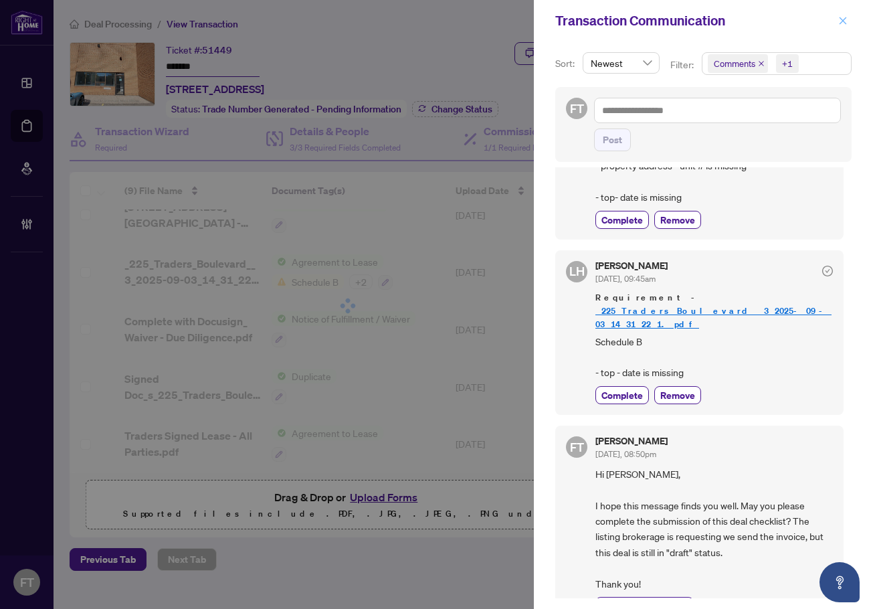
click at [841, 20] on icon "close" at bounding box center [843, 20] width 9 height 9
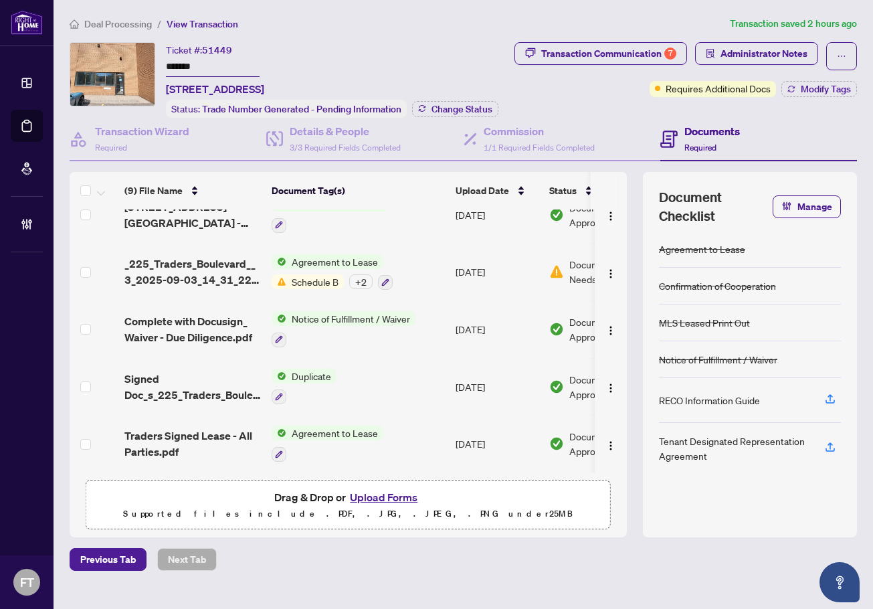
click at [685, 551] on div "Previous Tab Next Tab" at bounding box center [464, 559] width 788 height 23
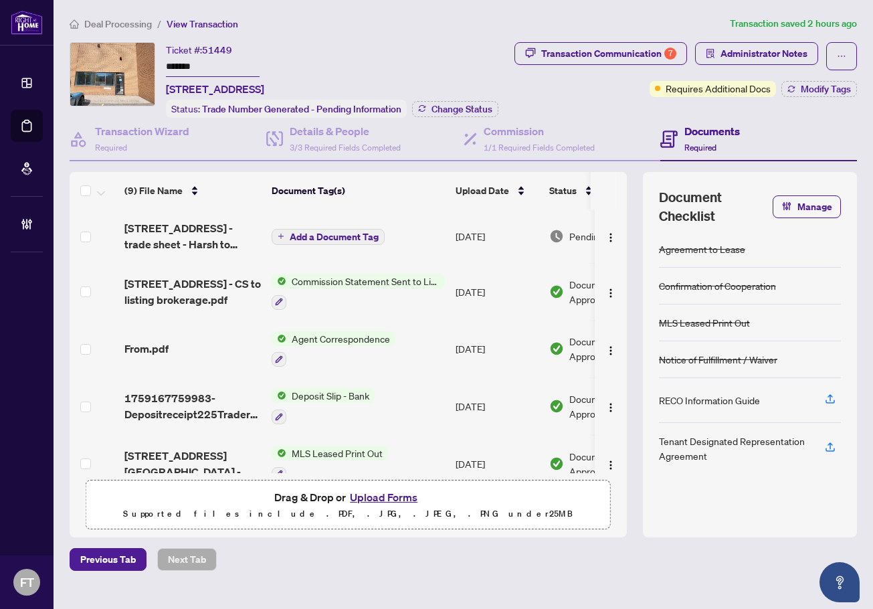
drag, startPoint x: 700, startPoint y: 579, endPoint x: 671, endPoint y: 548, distance: 42.6
click at [700, 579] on main "Deal Processing / View Transaction Transaction saved 2 hours ago Ticket #: 5144…" at bounding box center [464, 304] width 820 height 609
drag, startPoint x: 98, startPoint y: 22, endPoint x: 96, endPoint y: 13, distance: 9.6
click at [98, 22] on span "Deal Processing" at bounding box center [118, 24] width 68 height 12
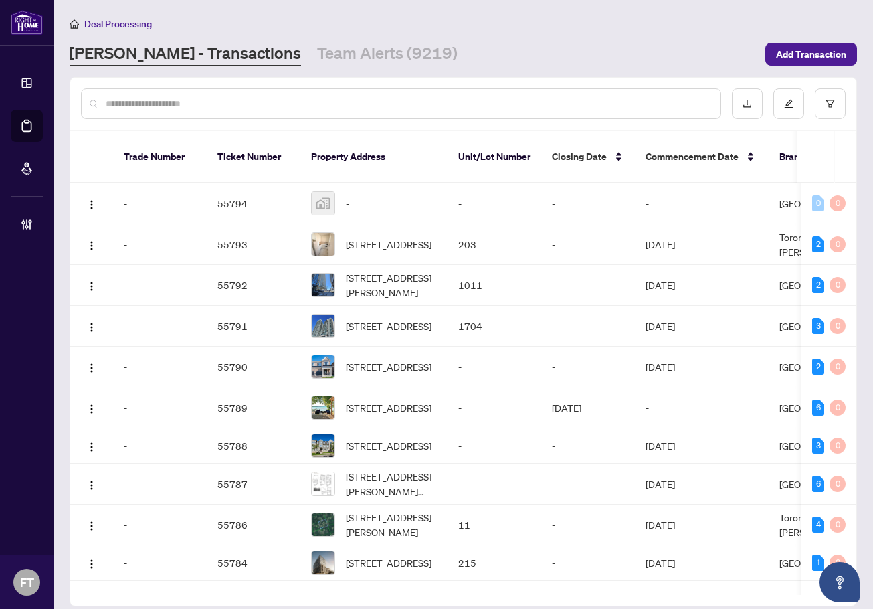
click at [260, 103] on input "text" at bounding box center [408, 103] width 604 height 15
click at [339, 97] on input "text" at bounding box center [408, 103] width 604 height 15
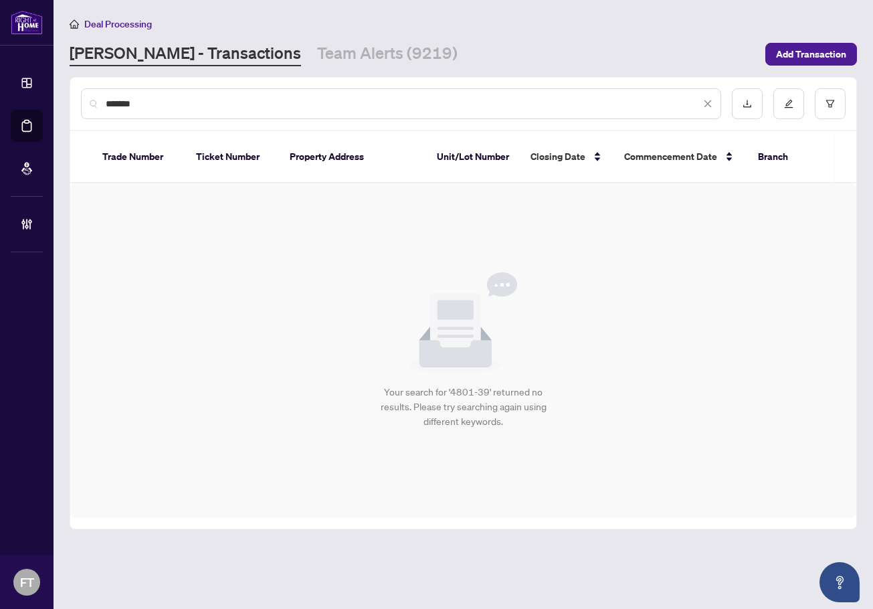
click at [135, 100] on input "*******" at bounding box center [403, 103] width 595 height 15
drag, startPoint x: 131, startPoint y: 99, endPoint x: 195, endPoint y: 100, distance: 63.6
click at [195, 100] on input "*******" at bounding box center [403, 103] width 595 height 15
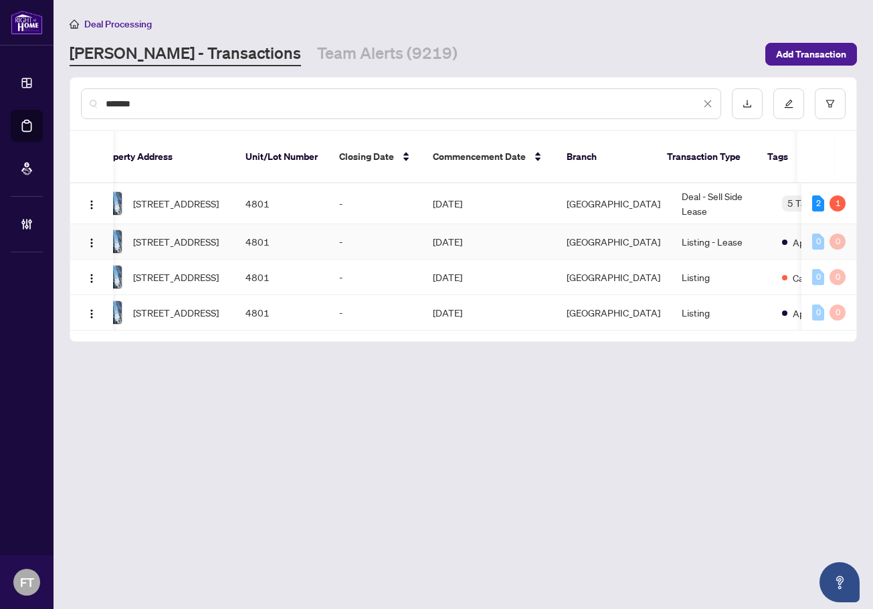
scroll to position [0, 212]
type input "*******"
click at [673, 185] on td "Deal - Sell Side Lease" at bounding box center [723, 203] width 100 height 41
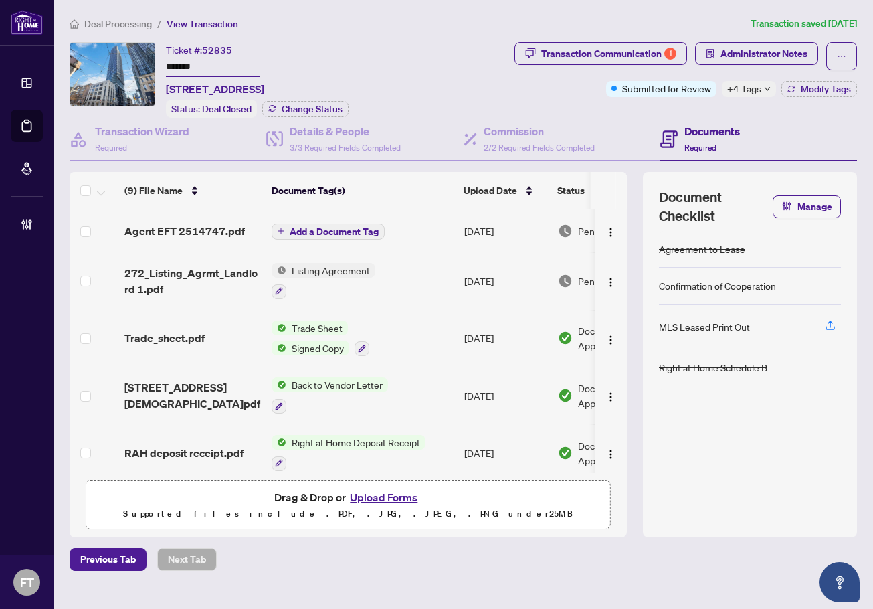
click at [736, 469] on div "Agreement to Lease Confirmation of Cooperation MLS Leased Print Out Right at Ho…" at bounding box center [750, 376] width 182 height 290
click at [789, 57] on span "Administrator Notes" at bounding box center [764, 53] width 87 height 21
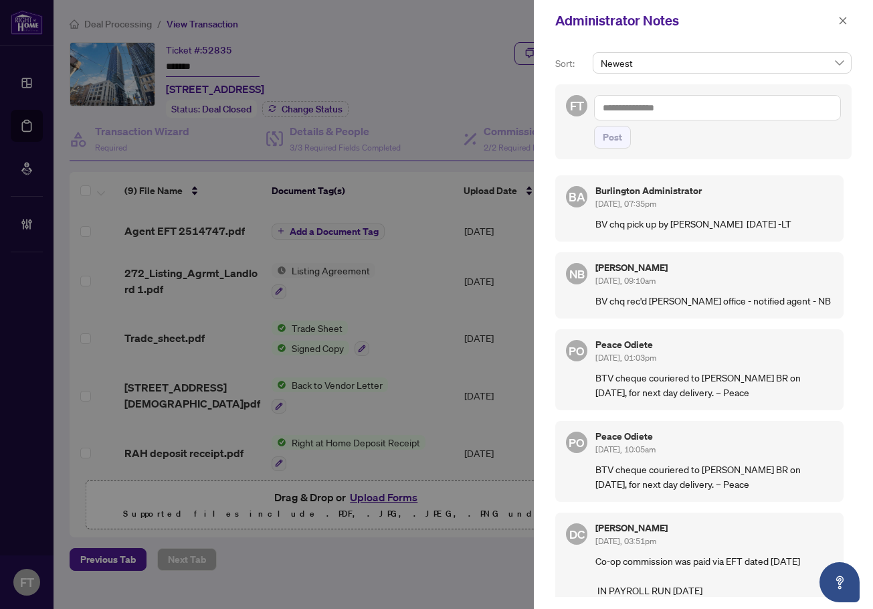
click at [774, 288] on div "[PERSON_NAME] [DATE], 09:10am" at bounding box center [715, 275] width 238 height 25
click at [674, 21] on div "Administrator Notes" at bounding box center [695, 21] width 279 height 20
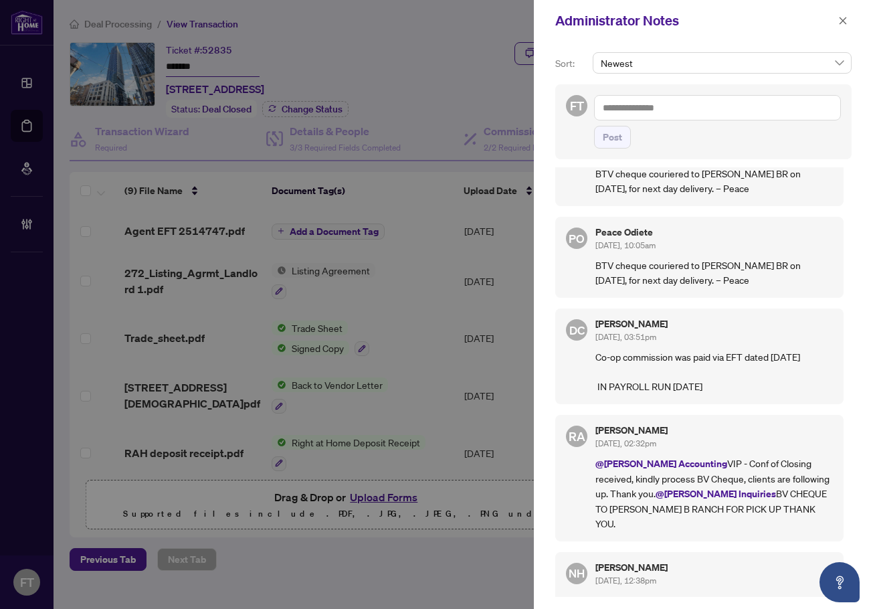
scroll to position [268, 0]
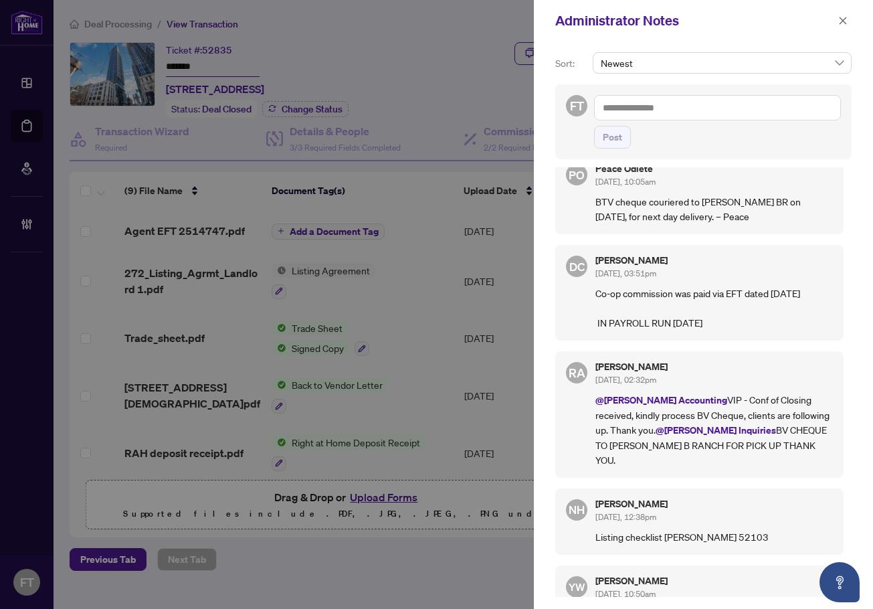
drag, startPoint x: 371, startPoint y: 78, endPoint x: 464, endPoint y: 74, distance: 93.8
click at [371, 78] on div at bounding box center [436, 304] width 873 height 609
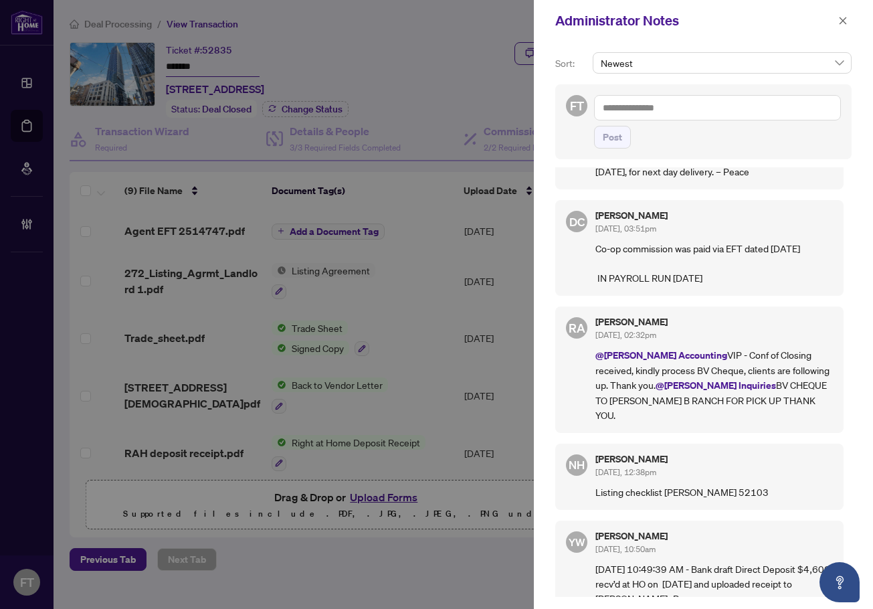
scroll to position [375, 0]
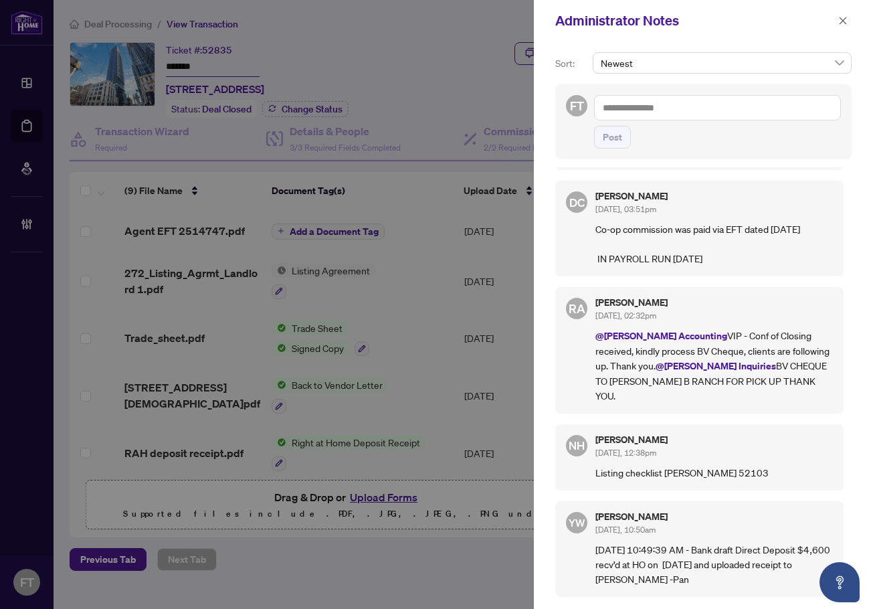
click at [324, 424] on div at bounding box center [436, 304] width 873 height 609
click at [773, 350] on p "@[PERSON_NAME] Accounting VIP - Conf of Closing received, kindly process BV Che…" at bounding box center [715, 365] width 238 height 75
